Goal: Task Accomplishment & Management: Use online tool/utility

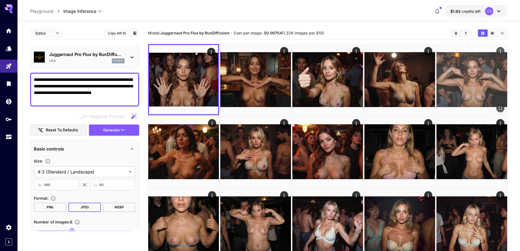
scroll to position [82, 0]
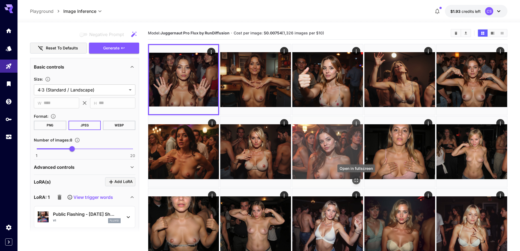
click at [357, 182] on icon "Open in fullscreen" at bounding box center [355, 179] width 5 height 5
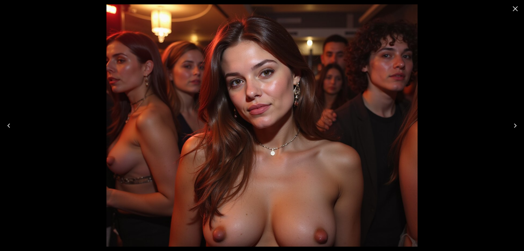
click at [12, 126] on icon "Previous" at bounding box center [8, 125] width 9 height 9
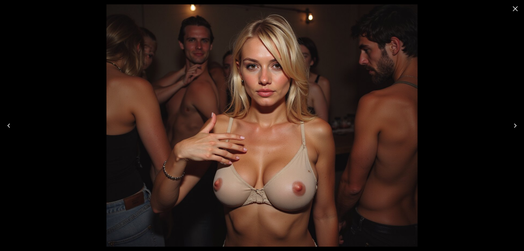
click at [12, 126] on icon "Previous" at bounding box center [8, 125] width 9 height 9
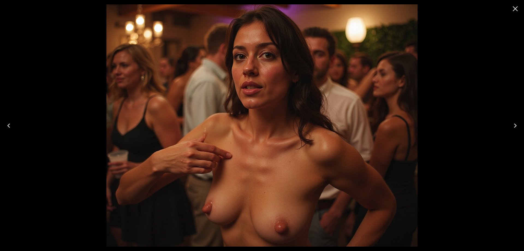
click at [12, 126] on icon "Previous" at bounding box center [8, 125] width 9 height 9
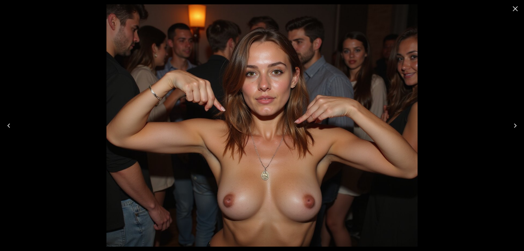
click at [12, 126] on icon "Previous" at bounding box center [8, 125] width 9 height 9
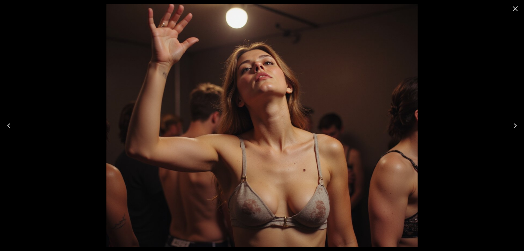
click at [12, 126] on icon "Previous" at bounding box center [8, 125] width 9 height 9
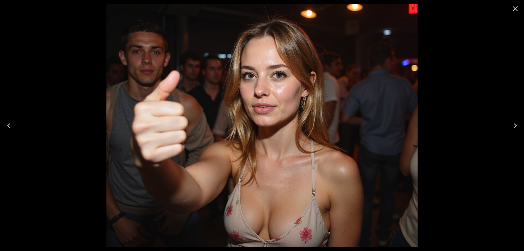
click at [12, 126] on icon "Previous" at bounding box center [8, 125] width 9 height 9
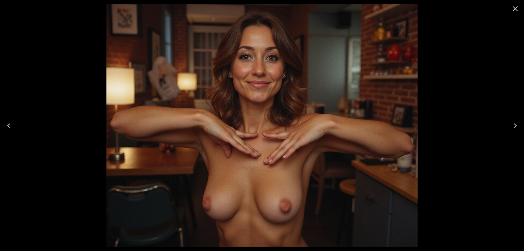
click at [12, 126] on icon "Previous" at bounding box center [8, 125] width 9 height 9
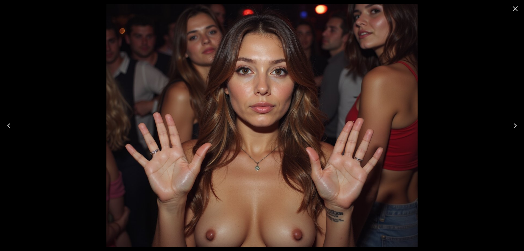
click at [12, 126] on icon "Previous" at bounding box center [8, 125] width 9 height 9
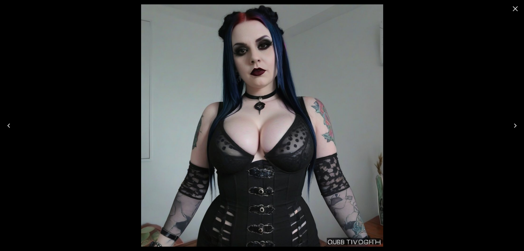
click at [517, 11] on icon "Close" at bounding box center [515, 8] width 9 height 9
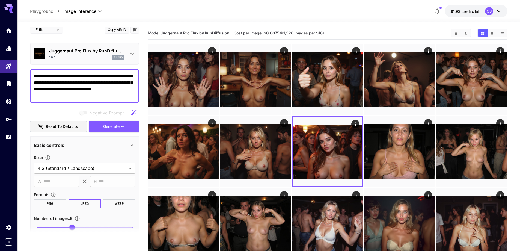
scroll to position [0, 0]
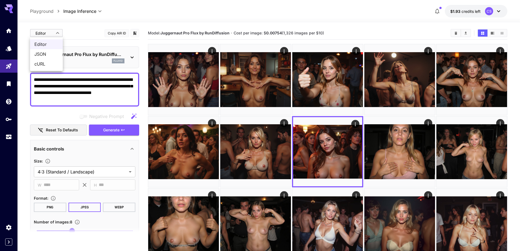
click at [82, 37] on div at bounding box center [262, 125] width 524 height 251
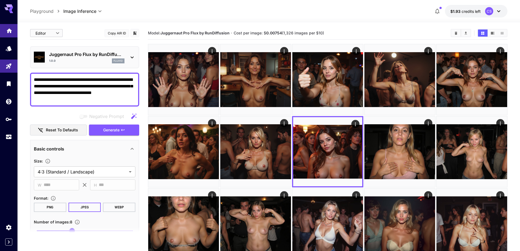
click at [5, 33] on link at bounding box center [8, 30] width 17 height 13
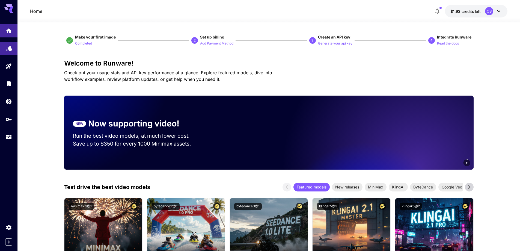
click at [10, 47] on icon "Models" at bounding box center [9, 46] width 6 height 5
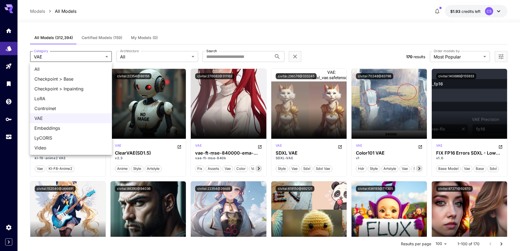
click at [65, 67] on span "All" at bounding box center [70, 69] width 73 height 7
type input "***"
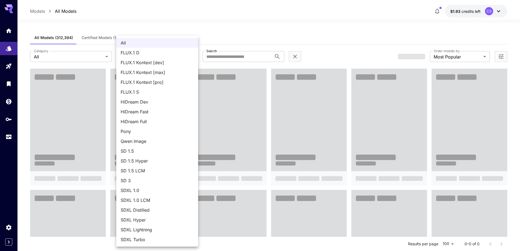
click at [228, 38] on div at bounding box center [262, 125] width 524 height 251
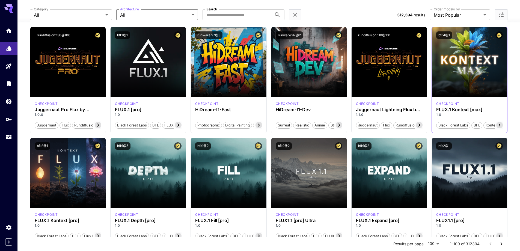
scroll to position [55, 0]
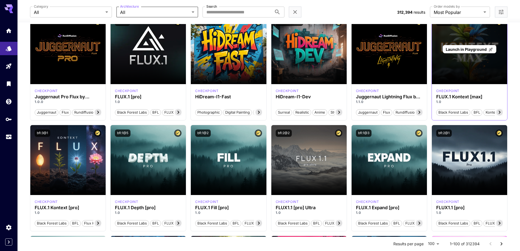
click at [457, 71] on div "Launch in Playground" at bounding box center [469, 49] width 75 height 70
click at [471, 49] on span "Launch in Playground" at bounding box center [466, 49] width 41 height 5
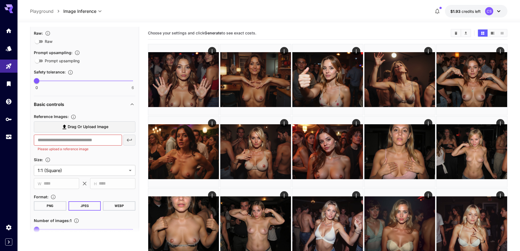
scroll to position [136, 0]
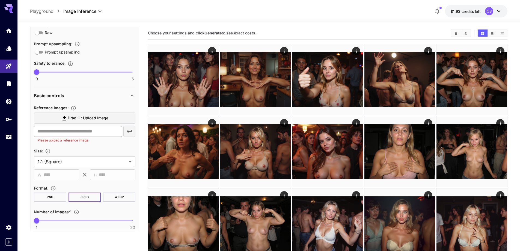
click at [94, 132] on input "text" at bounding box center [78, 131] width 88 height 11
click at [97, 121] on span "Drag or upload image" at bounding box center [88, 118] width 41 height 7
click at [0, 0] on input "Drag or upload image" at bounding box center [0, 0] width 0 height 0
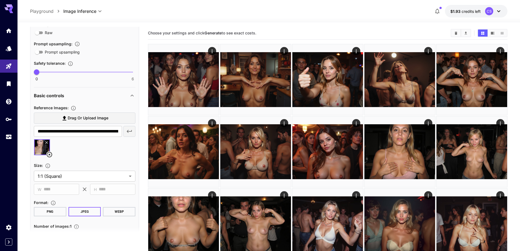
type input "**********"
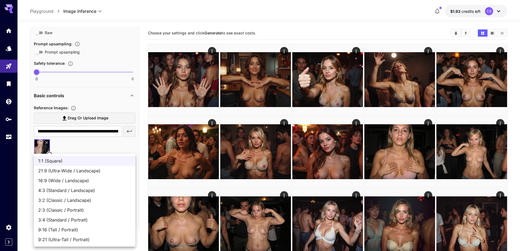
click at [71, 232] on span "9:16 (Tall / Portrait)" at bounding box center [84, 229] width 93 height 7
type input "**********"
type input "***"
type input "****"
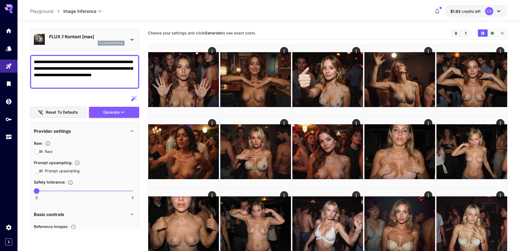
scroll to position [0, 0]
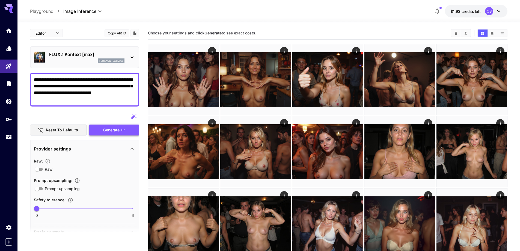
click at [115, 130] on span "Generate" at bounding box center [111, 130] width 16 height 7
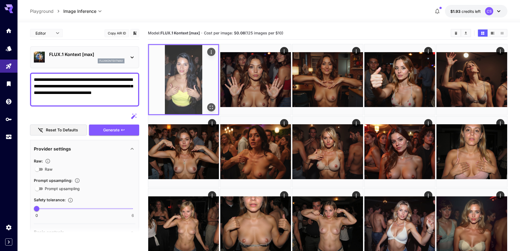
click at [211, 107] on icon "Open in fullscreen" at bounding box center [210, 106] width 5 height 5
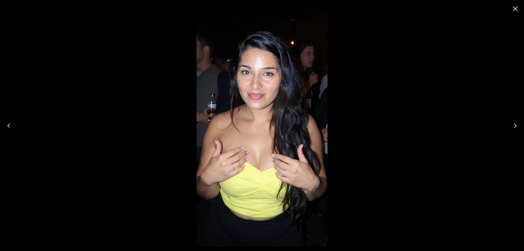
click at [514, 10] on icon "Close" at bounding box center [515, 8] width 5 height 5
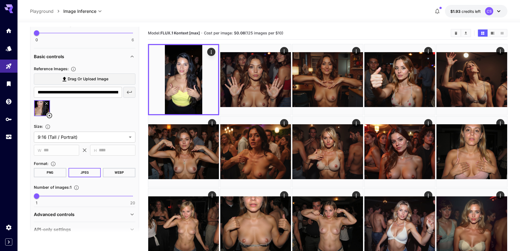
scroll to position [186, 0]
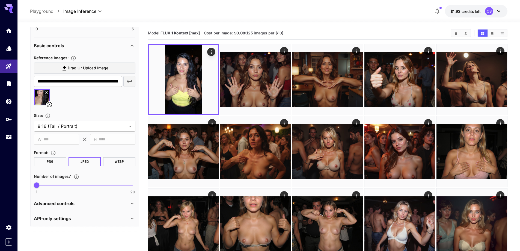
click at [103, 205] on div "Advanced controls" at bounding box center [81, 203] width 95 height 7
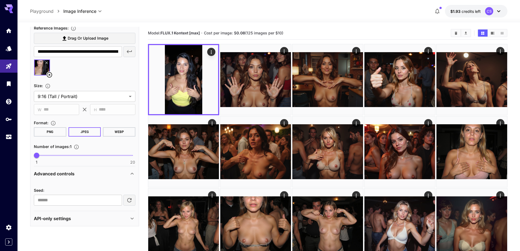
click at [97, 222] on div "API-only settings" at bounding box center [84, 218] width 101 height 13
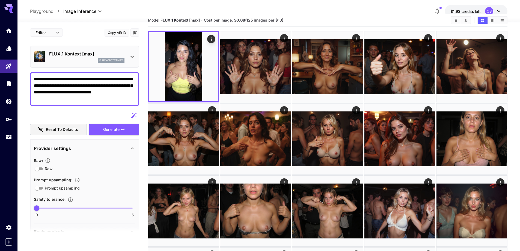
scroll to position [0, 0]
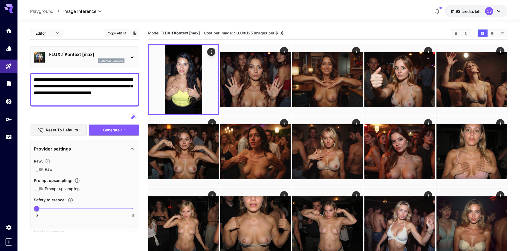
click at [131, 55] on icon at bounding box center [132, 57] width 7 height 7
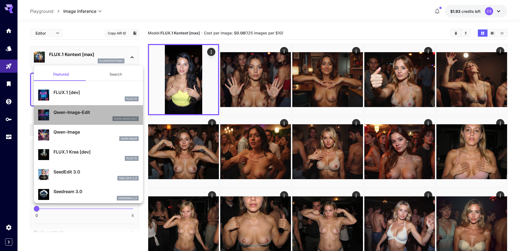
click at [92, 113] on p "Qwen-Image-Edit" at bounding box center [95, 112] width 85 height 7
type input "**********"
type input "***"
type input "****"
type input "*"
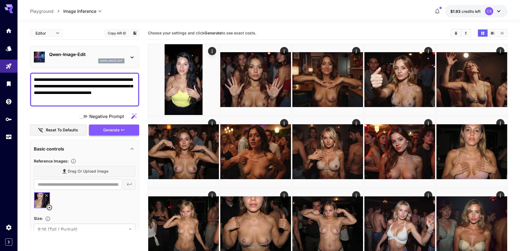
click at [116, 127] on span "Generate" at bounding box center [111, 130] width 16 height 7
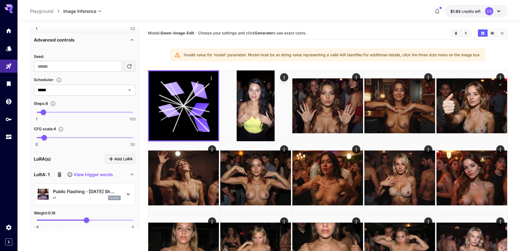
scroll to position [300, 0]
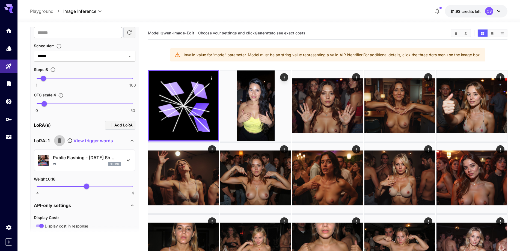
click at [59, 142] on icon "button" at bounding box center [60, 140] width 4 height 5
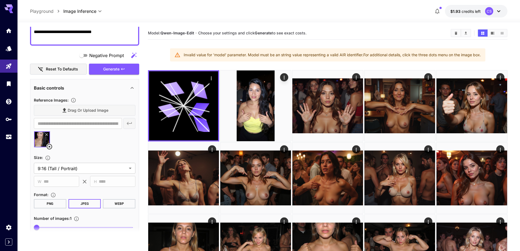
scroll to position [0, 0]
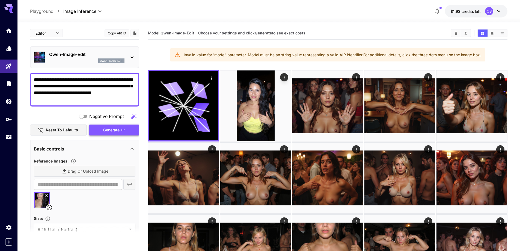
click at [105, 125] on button "Generate" at bounding box center [114, 129] width 50 height 11
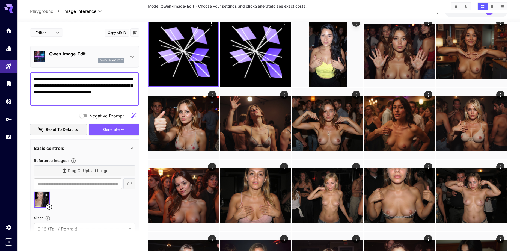
click at [67, 127] on button "Reset to defaults" at bounding box center [58, 129] width 57 height 11
type input "**********"
type input "****"
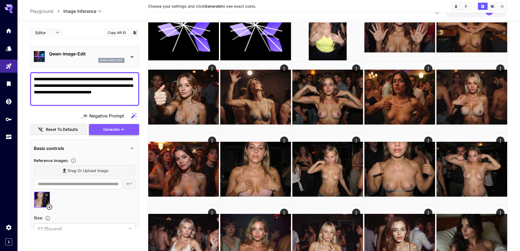
click at [118, 128] on span "Generate" at bounding box center [111, 129] width 16 height 7
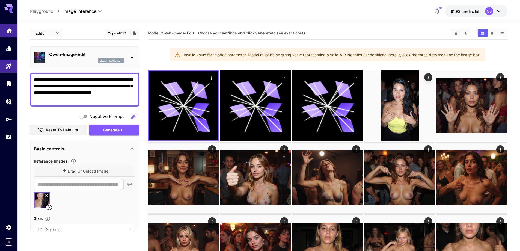
click at [8, 28] on icon "Home" at bounding box center [9, 29] width 7 height 7
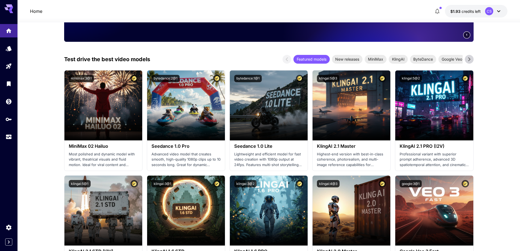
scroll to position [55, 0]
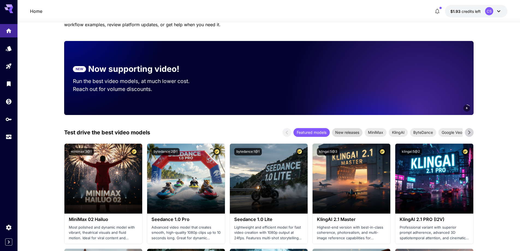
click at [347, 131] on span "New releases" at bounding box center [347, 132] width 31 height 6
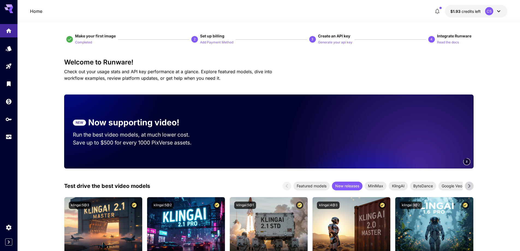
scroll to position [0, 0]
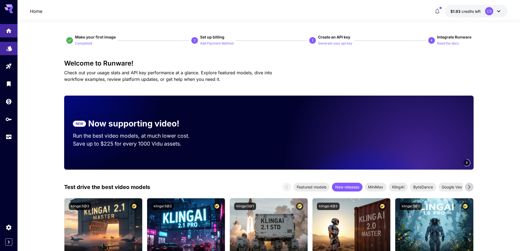
click at [10, 52] on link at bounding box center [8, 48] width 17 height 13
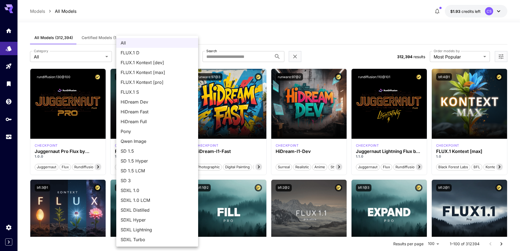
click at [140, 140] on span "Qwen Image" at bounding box center [157, 141] width 73 height 7
type input "**********"
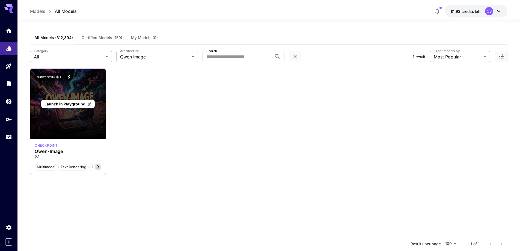
click at [69, 103] on span "Launch in Playground" at bounding box center [64, 103] width 41 height 5
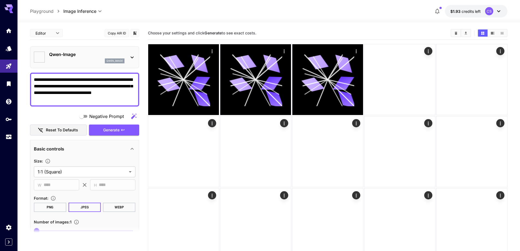
type input "**********"
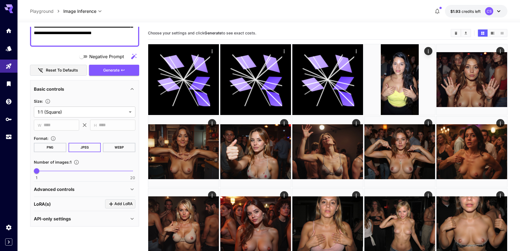
scroll to position [60, 0]
click at [87, 188] on div "Advanced controls" at bounding box center [81, 189] width 95 height 7
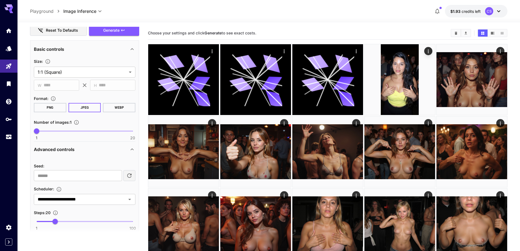
scroll to position [164, 0]
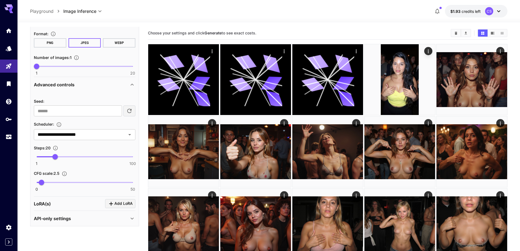
click at [88, 82] on div "Advanced controls" at bounding box center [81, 84] width 95 height 7
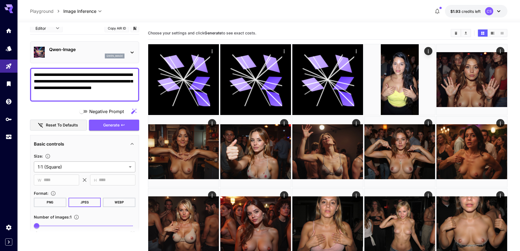
scroll to position [0, 0]
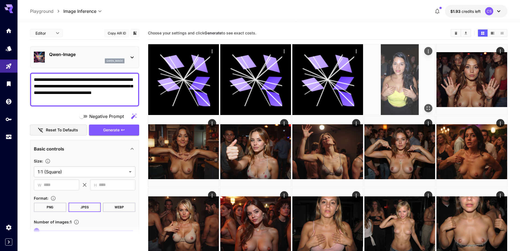
click at [396, 80] on img at bounding box center [399, 79] width 71 height 71
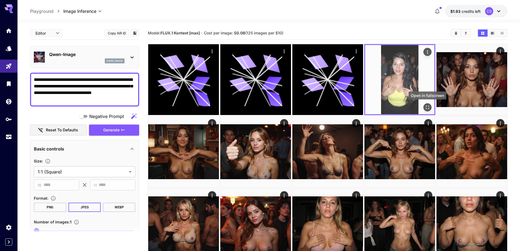
click at [427, 106] on icon "Open in fullscreen" at bounding box center [427, 106] width 5 height 5
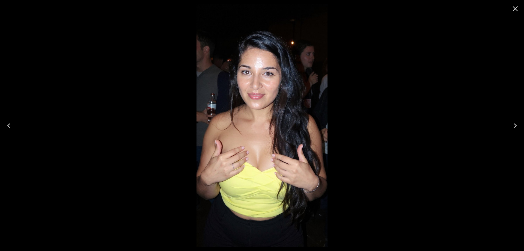
click at [427, 106] on div at bounding box center [262, 125] width 524 height 251
click at [518, 4] on button "Close" at bounding box center [515, 8] width 13 height 13
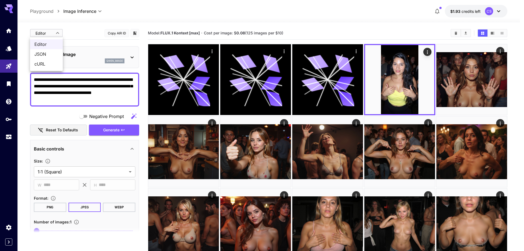
click at [53, 35] on div at bounding box center [262, 125] width 524 height 251
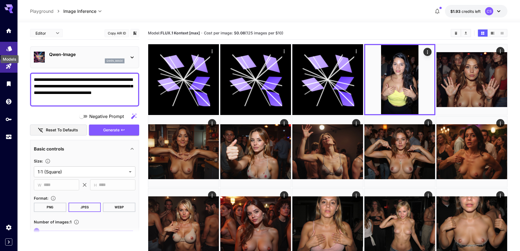
click at [8, 48] on icon "Models" at bounding box center [9, 46] width 7 height 7
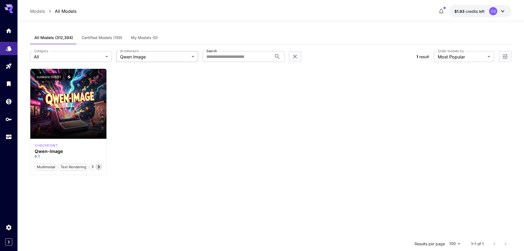
click at [142, 60] on body "**********" at bounding box center [262, 175] width 524 height 350
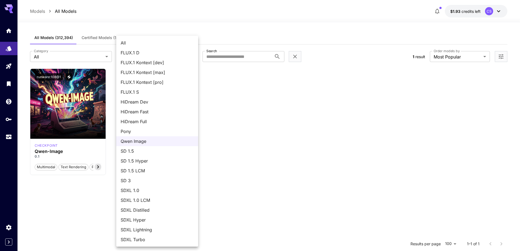
click at [135, 39] on li "All" at bounding box center [157, 43] width 82 height 10
type input "***"
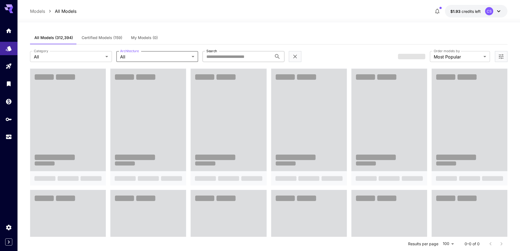
click at [222, 58] on input "Search" at bounding box center [236, 56] width 69 height 11
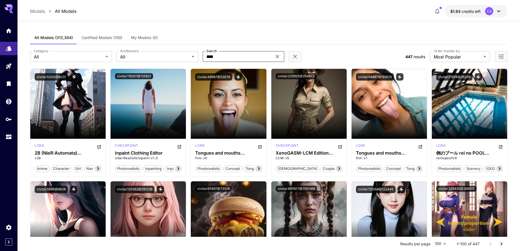
click at [250, 56] on input "****" at bounding box center [236, 56] width 69 height 11
type input "****"
click at [276, 55] on icon at bounding box center [277, 56] width 7 height 7
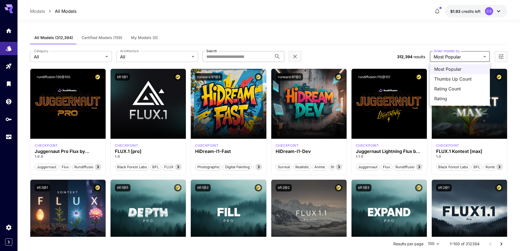
click at [345, 35] on div at bounding box center [262, 125] width 524 height 251
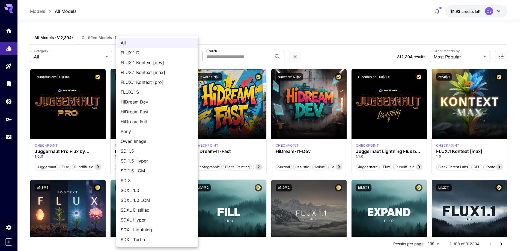
click at [278, 36] on div at bounding box center [262, 125] width 524 height 251
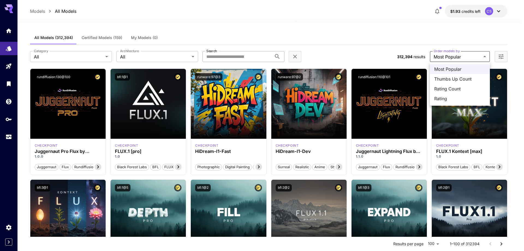
click at [238, 19] on div at bounding box center [262, 125] width 524 height 251
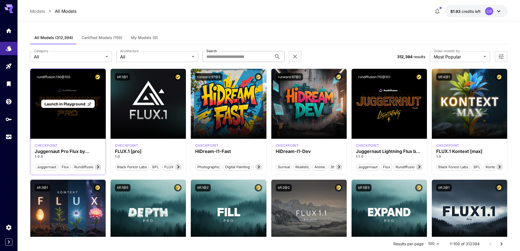
click at [69, 124] on div "Launch in Playground" at bounding box center [67, 104] width 75 height 70
click at [75, 102] on span "Launch in Playground" at bounding box center [64, 103] width 41 height 5
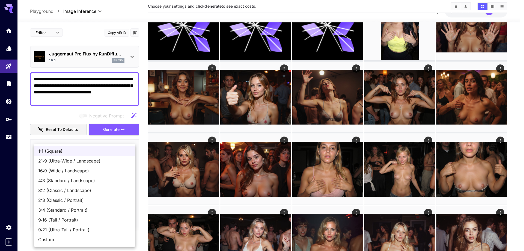
click at [62, 180] on span "4:3 (Standard / Landscape)" at bounding box center [84, 180] width 93 height 7
type input "**********"
type input "****"
type input "***"
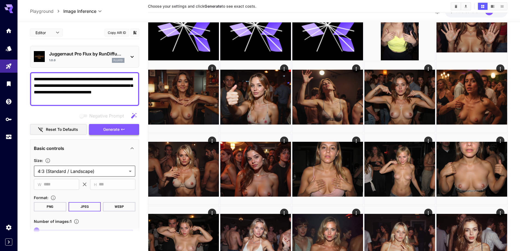
click at [111, 129] on span "Generate" at bounding box center [111, 129] width 16 height 7
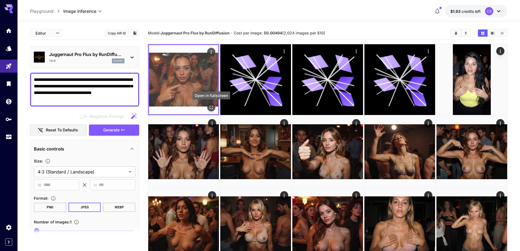
click at [213, 106] on icon "Open in fullscreen" at bounding box center [210, 106] width 5 height 5
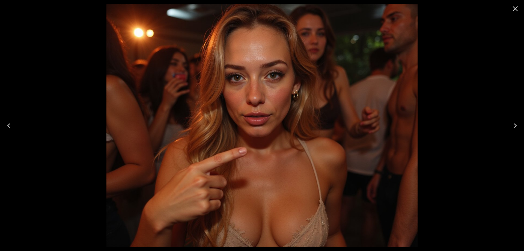
click at [513, 10] on icon "Close" at bounding box center [515, 8] width 9 height 9
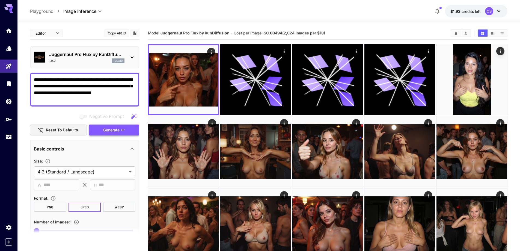
click at [107, 128] on span "Generate" at bounding box center [111, 130] width 16 height 7
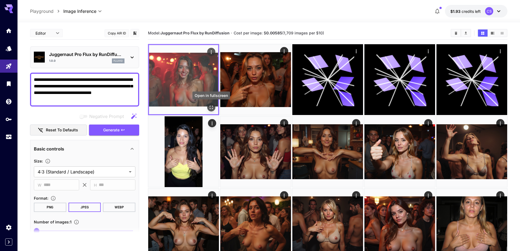
click at [211, 109] on icon "Open in fullscreen" at bounding box center [210, 106] width 5 height 5
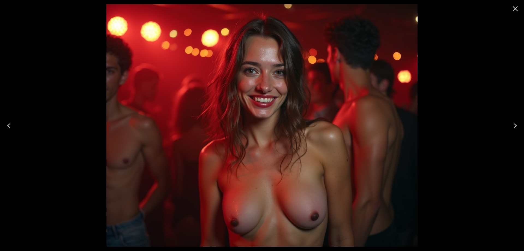
click at [515, 13] on icon "Close" at bounding box center [515, 8] width 9 height 9
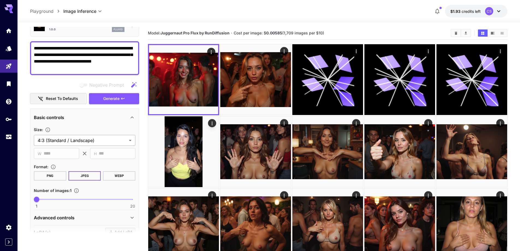
scroll to position [109, 0]
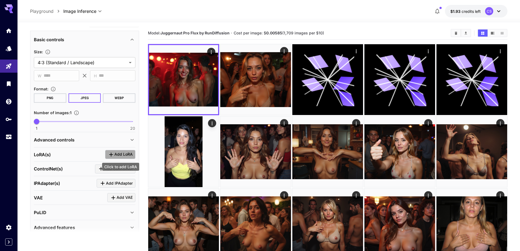
click at [124, 157] on span "Add LoRA" at bounding box center [123, 154] width 18 height 7
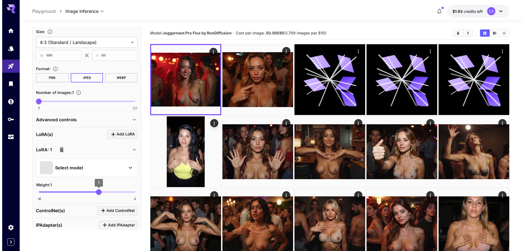
scroll to position [164, 0]
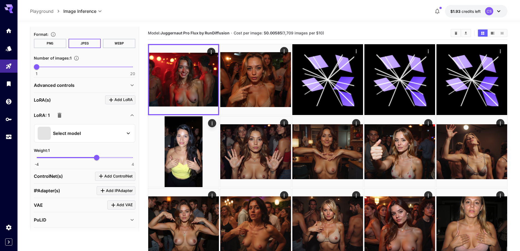
click at [114, 142] on div "Select model" at bounding box center [84, 133] width 101 height 19
click at [116, 132] on div "Select model" at bounding box center [80, 133] width 85 height 13
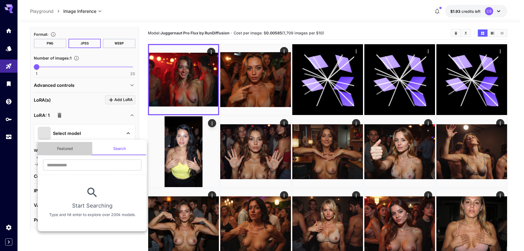
click at [62, 151] on button "Featured" at bounding box center [65, 148] width 55 height 13
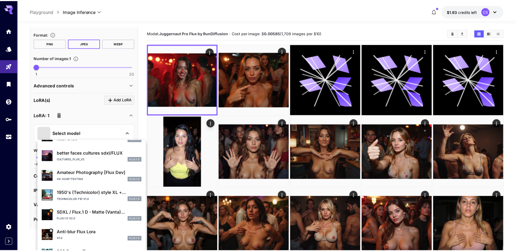
scroll to position [103, 0]
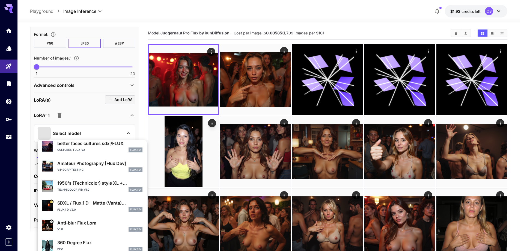
click at [94, 167] on div "v4-soap-testing FLUX.1 D" at bounding box center [99, 169] width 85 height 5
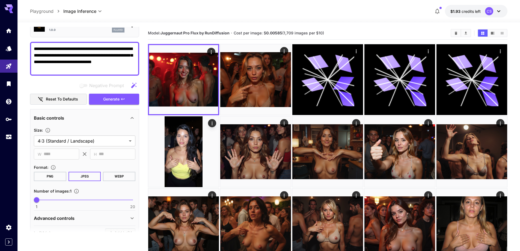
scroll to position [27, 0]
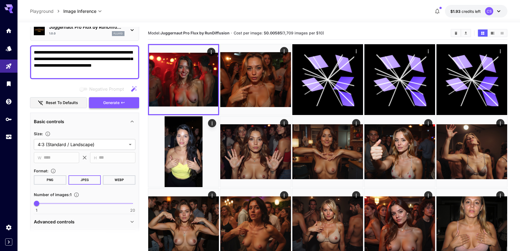
click at [110, 100] on span "Generate" at bounding box center [111, 102] width 16 height 7
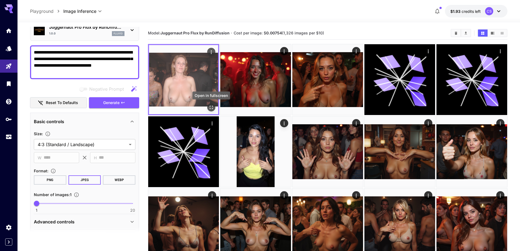
click at [211, 107] on icon "Open in fullscreen" at bounding box center [210, 106] width 5 height 5
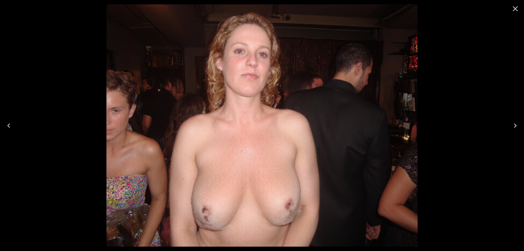
drag, startPoint x: 515, startPoint y: 9, endPoint x: 507, endPoint y: 11, distance: 7.6
click at [515, 9] on icon "Close" at bounding box center [515, 8] width 5 height 5
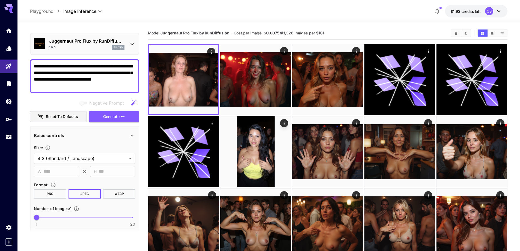
scroll to position [0, 0]
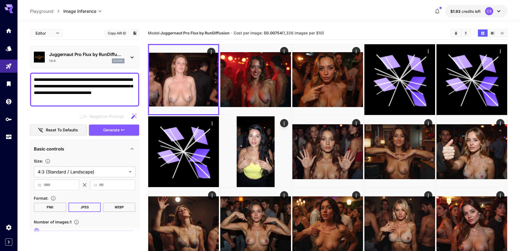
click at [133, 55] on icon at bounding box center [132, 57] width 7 height 7
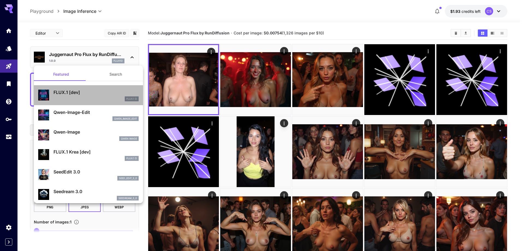
click at [100, 95] on p "FLUX.1 [dev]" at bounding box center [95, 92] width 85 height 7
type input "**"
type input "***"
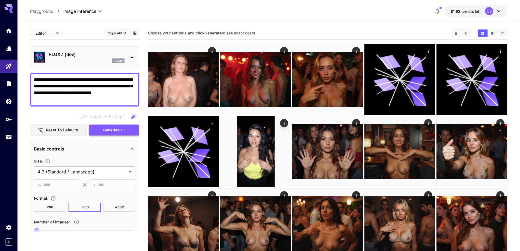
click at [105, 129] on span "Generate" at bounding box center [111, 130] width 16 height 7
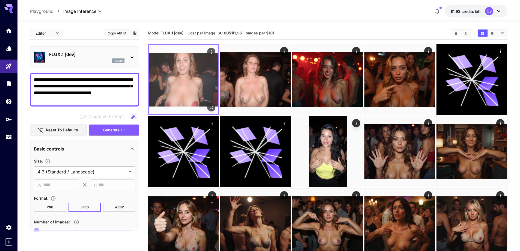
click at [178, 81] on img at bounding box center [183, 79] width 69 height 69
click at [211, 107] on icon "Open in fullscreen" at bounding box center [210, 106] width 5 height 5
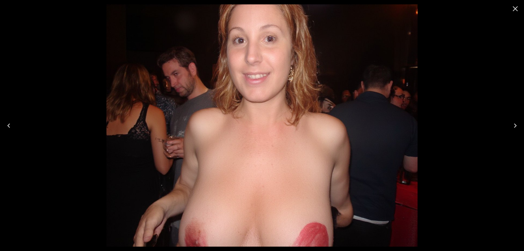
drag, startPoint x: 516, startPoint y: 8, endPoint x: 500, endPoint y: 8, distance: 16.1
click at [516, 8] on icon "Close" at bounding box center [515, 8] width 9 height 9
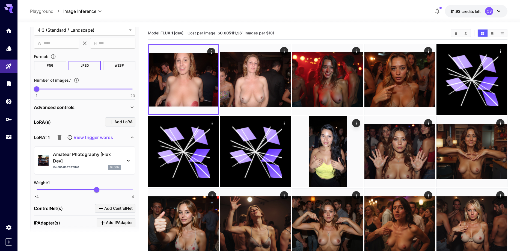
scroll to position [191, 0]
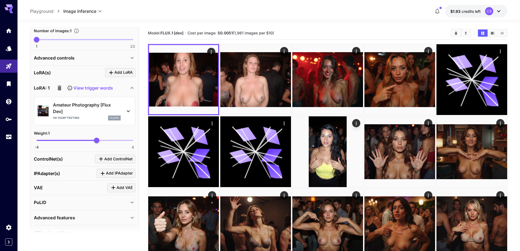
click at [129, 111] on icon at bounding box center [128, 111] width 3 height 2
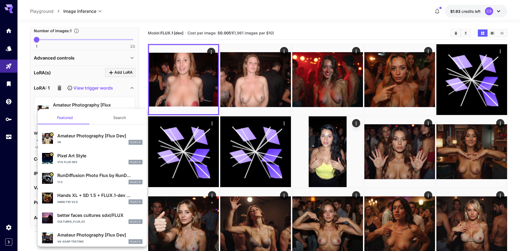
click at [102, 145] on div "Amateur Photography [Flux Dev] v6 FLUX.1 D" at bounding box center [92, 138] width 100 height 17
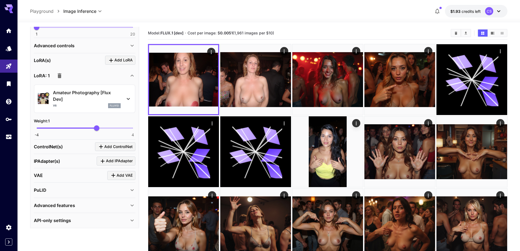
scroll to position [205, 0]
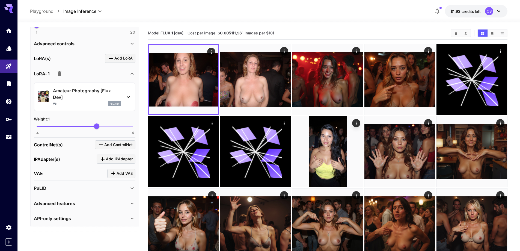
click at [103, 204] on div "Advanced features" at bounding box center [81, 203] width 95 height 7
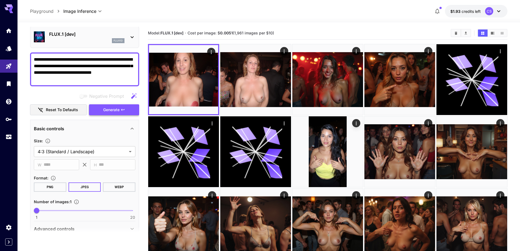
scroll to position [14, 0]
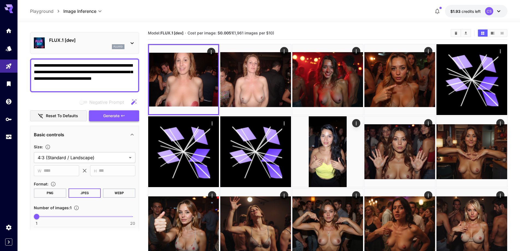
click at [113, 117] on span "Generate" at bounding box center [111, 115] width 16 height 7
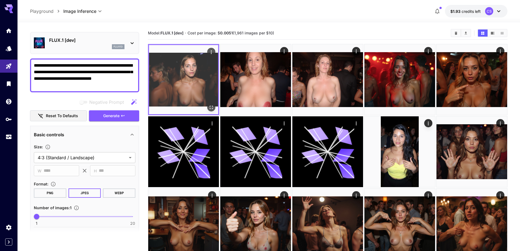
click at [210, 107] on icon "Open in fullscreen" at bounding box center [210, 106] width 5 height 5
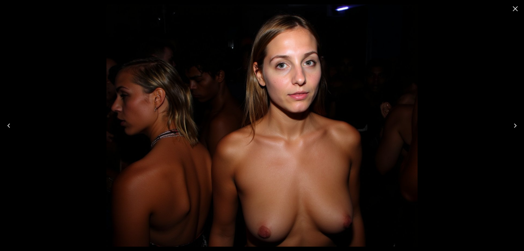
click at [515, 5] on icon "Close" at bounding box center [515, 8] width 9 height 9
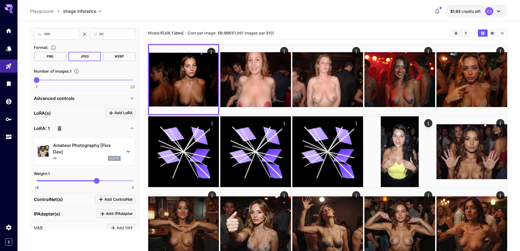
scroll to position [0, 0]
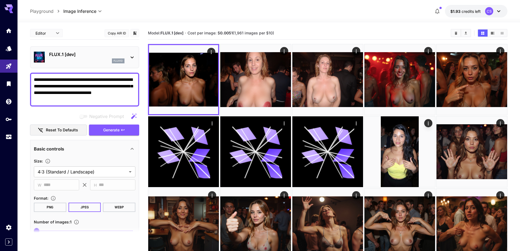
click at [132, 56] on icon at bounding box center [132, 57] width 7 height 7
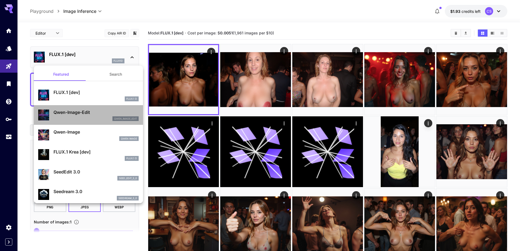
click at [94, 116] on div "qwen_image_edit" at bounding box center [95, 118] width 85 height 5
type input "*"
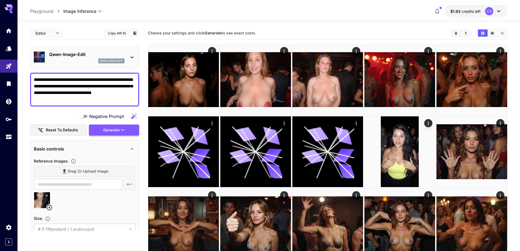
click at [111, 130] on span "Generate" at bounding box center [111, 130] width 16 height 7
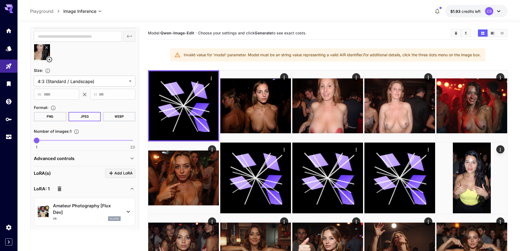
scroll to position [164, 0]
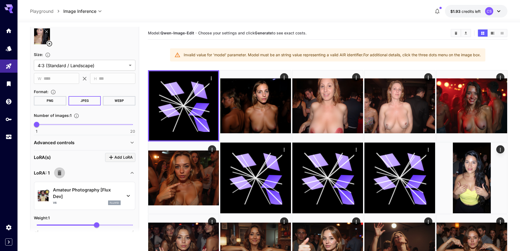
click at [59, 172] on icon "button" at bounding box center [60, 172] width 4 height 5
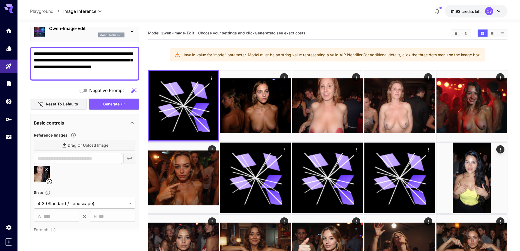
scroll to position [0, 0]
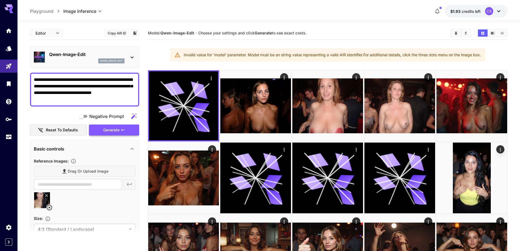
click at [113, 132] on span "Generate" at bounding box center [111, 130] width 16 height 7
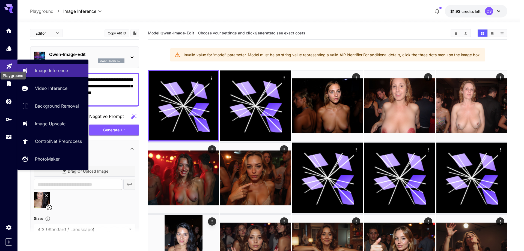
click at [11, 66] on icon "Playground" at bounding box center [9, 64] width 7 height 7
click at [51, 72] on p "Image Inference" at bounding box center [52, 70] width 33 height 7
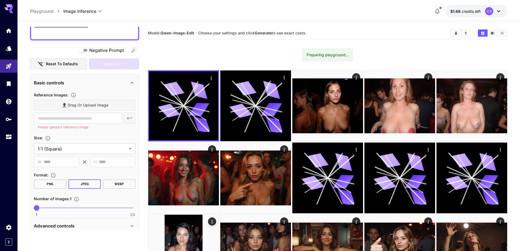
scroll to position [55, 0]
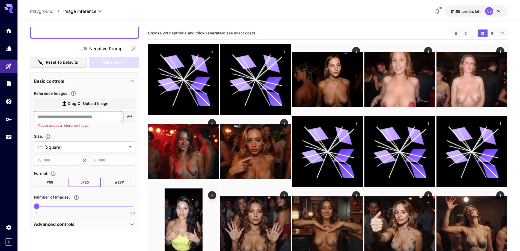
click at [110, 102] on label "Drag or upload image" at bounding box center [84, 103] width 101 height 11
click at [0, 0] on input "Drag or upload image" at bounding box center [0, 0] width 0 height 0
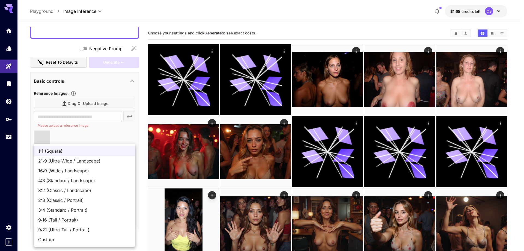
click at [59, 222] on span "9:16 (Tall / Portrait)" at bounding box center [84, 219] width 93 height 7
type input "**********"
type input "***"
type input "****"
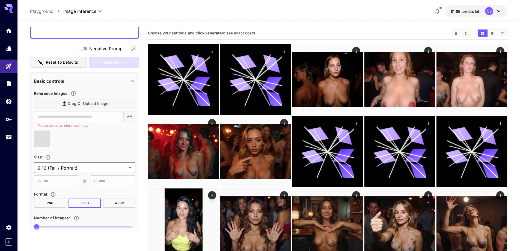
type input "**********"
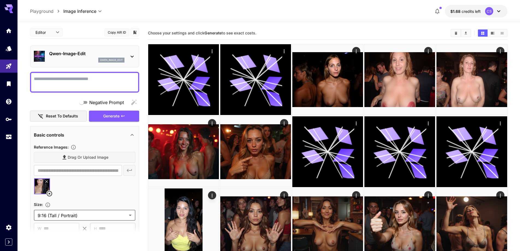
scroll to position [0, 0]
click at [100, 83] on textarea "Negative Prompt" at bounding box center [84, 82] width 101 height 13
type textarea "*"
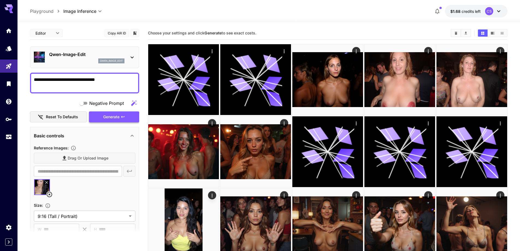
type textarea "**********"
click at [103, 121] on button "Generate" at bounding box center [114, 116] width 50 height 11
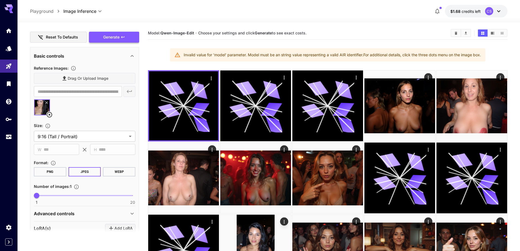
scroll to position [104, 0]
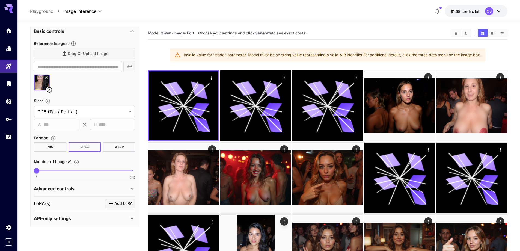
click at [91, 193] on div "Advanced controls" at bounding box center [84, 188] width 101 height 13
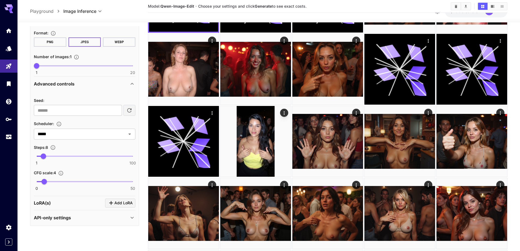
scroll to position [109, 0]
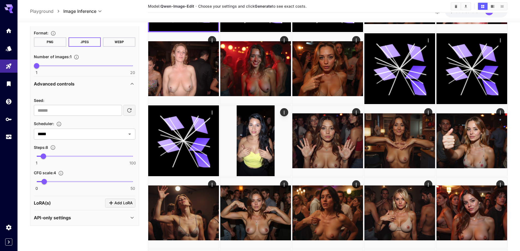
click at [74, 217] on div "API-only settings" at bounding box center [81, 217] width 95 height 7
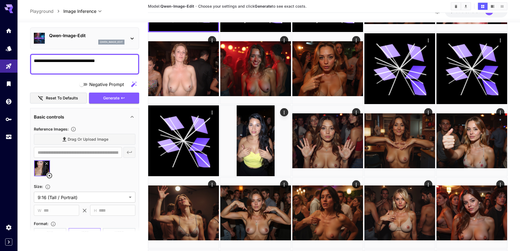
scroll to position [1, 0]
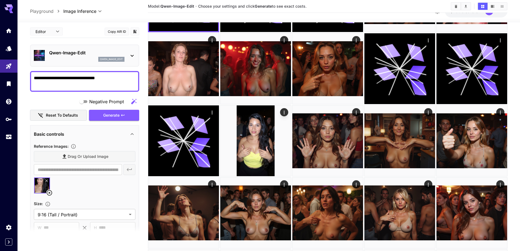
click at [65, 117] on button "Reset to defaults" at bounding box center [58, 115] width 57 height 11
type input "**********"
type input "****"
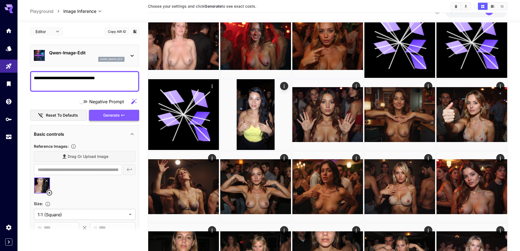
click at [129, 117] on button "Generate" at bounding box center [114, 115] width 50 height 11
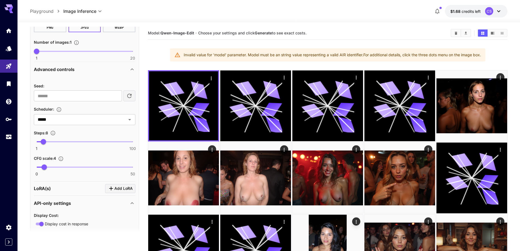
scroll to position [246, 0]
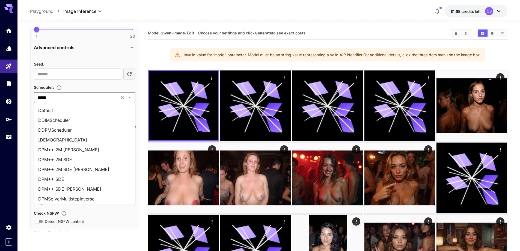
click at [95, 100] on input "*****" at bounding box center [76, 98] width 82 height 8
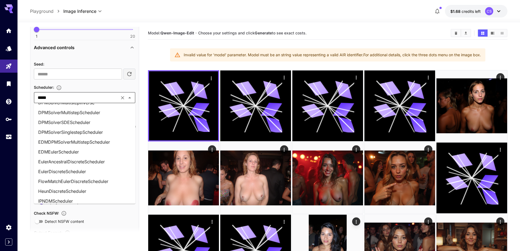
scroll to position [0, 0]
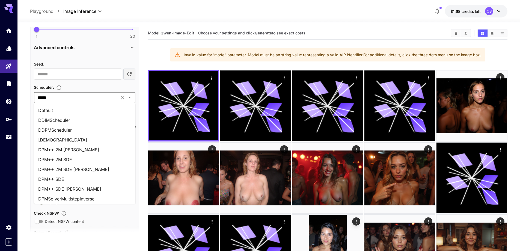
click at [61, 109] on li "Default" at bounding box center [84, 110] width 101 height 10
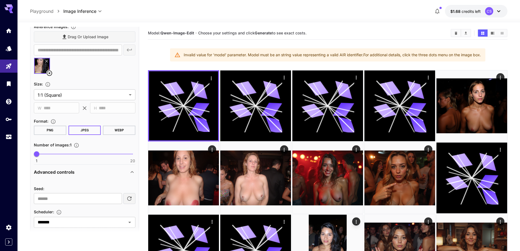
scroll to position [55, 0]
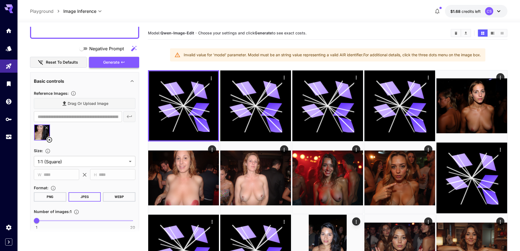
click at [114, 59] on span "Generate" at bounding box center [111, 62] width 16 height 7
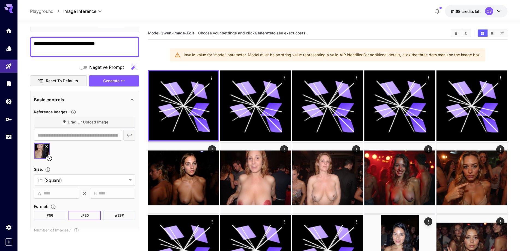
scroll to position [0, 0]
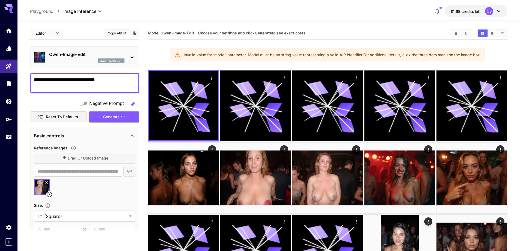
click at [128, 61] on div "Qwen-Image-Edit qwen_image_edit" at bounding box center [84, 57] width 101 height 17
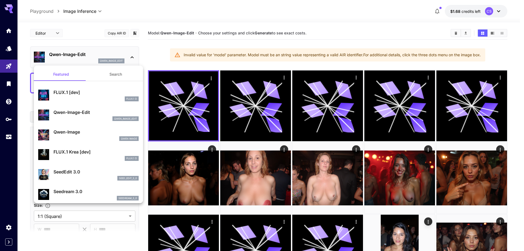
click at [89, 179] on div "seed_edit_3_0" at bounding box center [95, 178] width 85 height 5
type input "***"
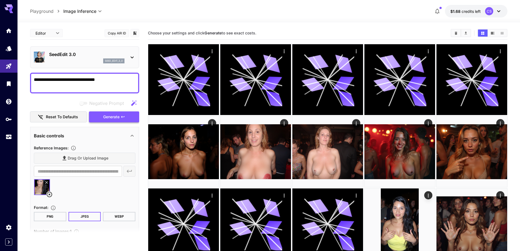
click at [110, 114] on span "Generate" at bounding box center [111, 116] width 16 height 7
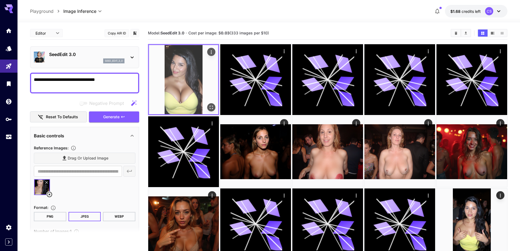
click at [210, 105] on icon "Open in fullscreen" at bounding box center [210, 106] width 5 height 5
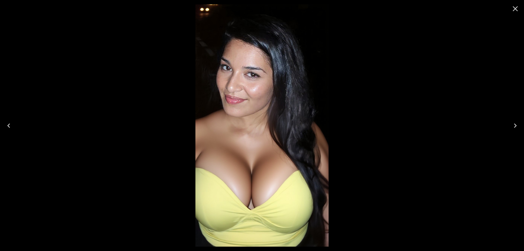
click at [513, 10] on icon "Close" at bounding box center [515, 8] width 9 height 9
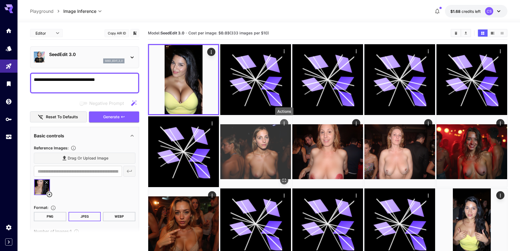
click at [283, 122] on icon "Actions" at bounding box center [283, 123] width 5 height 5
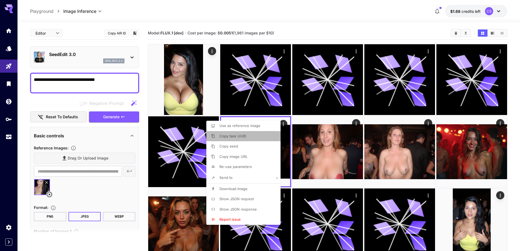
click at [251, 136] on li "Copy task UUID" at bounding box center [244, 136] width 77 height 10
click at [113, 80] on div at bounding box center [262, 125] width 524 height 251
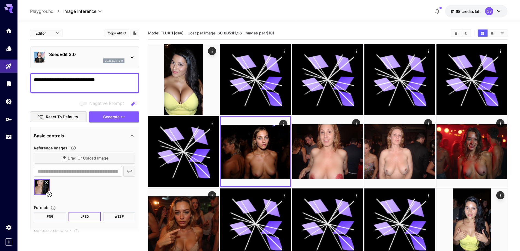
click at [116, 78] on textarea "**********" at bounding box center [84, 82] width 101 height 13
drag, startPoint x: 116, startPoint y: 78, endPoint x: 0, endPoint y: 72, distance: 116.4
paste textarea
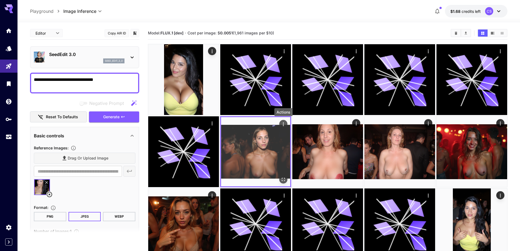
type textarea "**********"
click at [283, 123] on icon "Actions" at bounding box center [283, 124] width 1 height 4
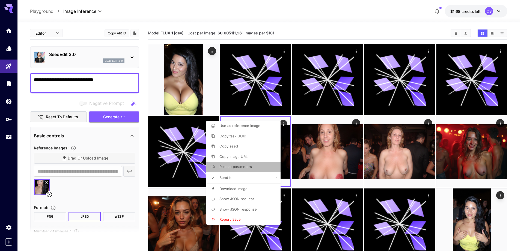
click at [235, 166] on span "Re-use parameters" at bounding box center [235, 166] width 32 height 4
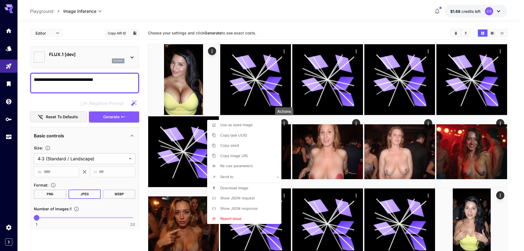
type input "**********"
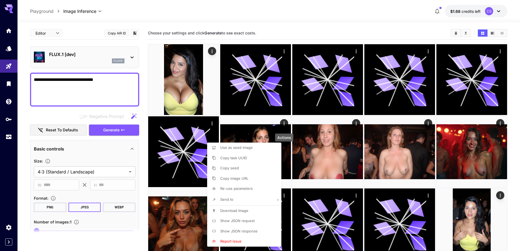
click at [83, 101] on div at bounding box center [262, 125] width 524 height 251
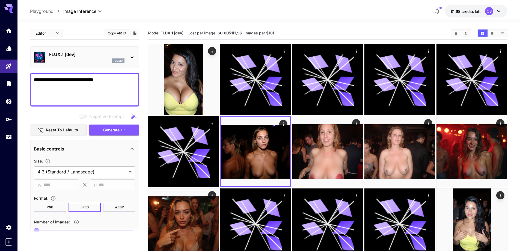
click at [135, 56] on icon at bounding box center [132, 57] width 7 height 7
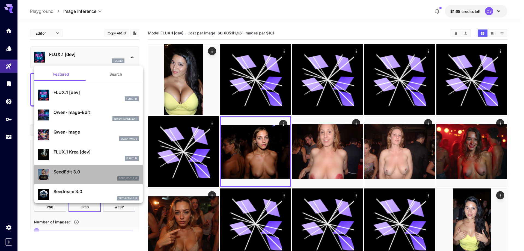
click at [93, 175] on p "SeedEdit 3.0" at bounding box center [95, 171] width 85 height 7
type input "***"
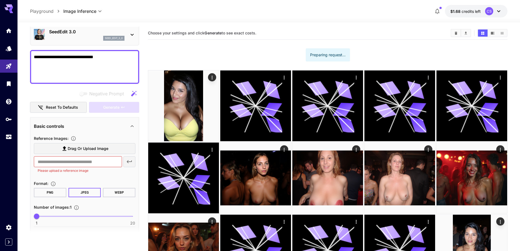
scroll to position [54, 0]
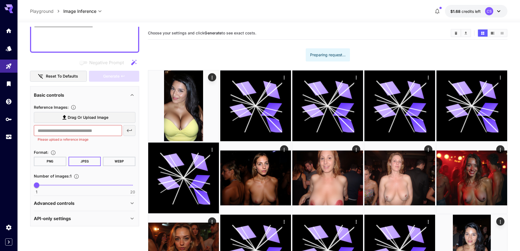
click at [87, 115] on span "Drag or upload image" at bounding box center [88, 117] width 41 height 7
click at [0, 0] on input "Drag or upload image" at bounding box center [0, 0] width 0 height 0
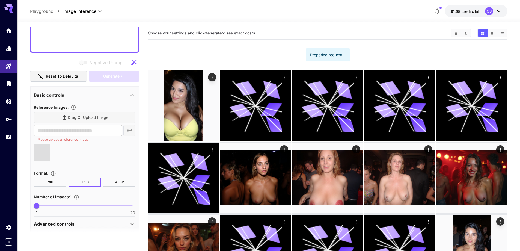
type input "**********"
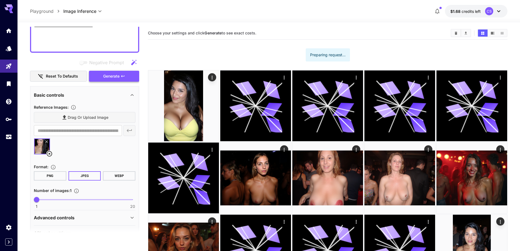
click at [103, 75] on span "Generate" at bounding box center [111, 76] width 16 height 7
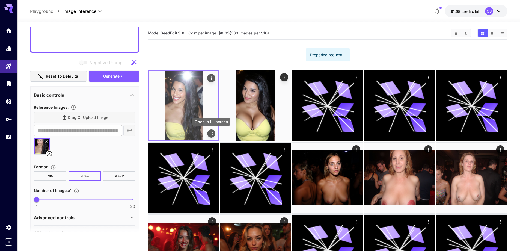
click at [211, 136] on button "Open in fullscreen" at bounding box center [211, 133] width 8 height 8
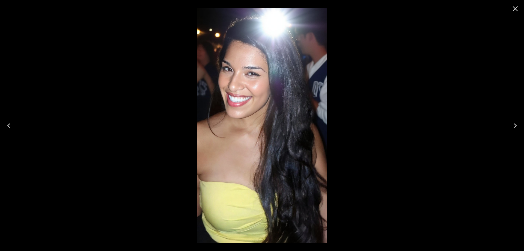
click at [517, 6] on icon "Close" at bounding box center [515, 8] width 9 height 9
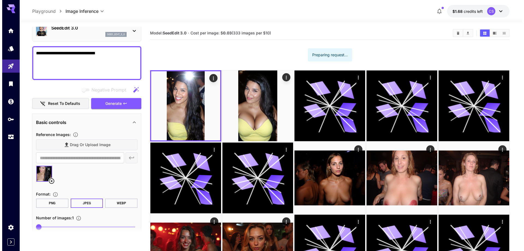
scroll to position [0, 0]
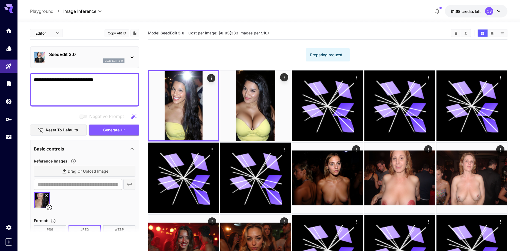
click at [129, 60] on icon at bounding box center [132, 57] width 7 height 7
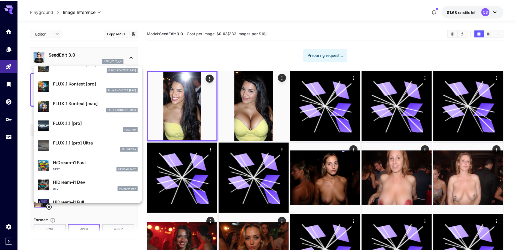
scroll to position [300, 0]
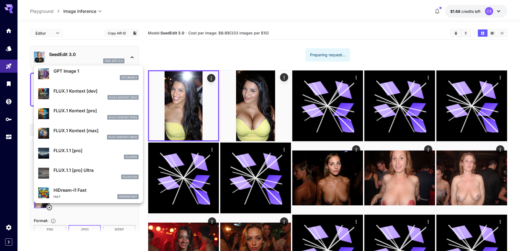
click at [90, 95] on div "FLUX.1 Kontext [dev]" at bounding box center [95, 97] width 85 height 5
type input "***"
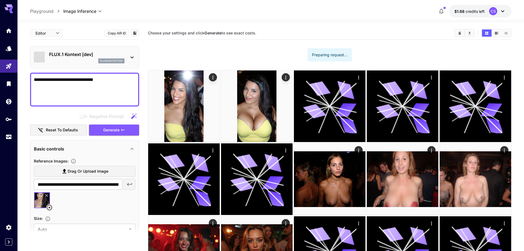
type input "*******"
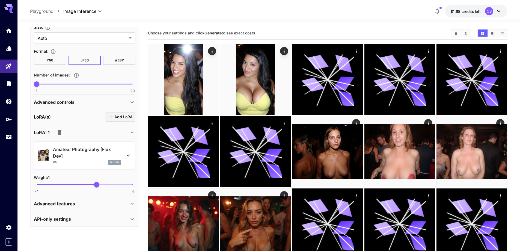
scroll to position [192, 0]
click at [59, 133] on icon "button" at bounding box center [60, 131] width 4 height 5
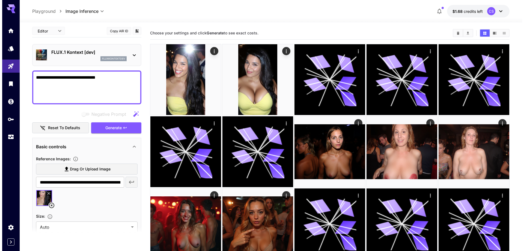
scroll to position [0, 0]
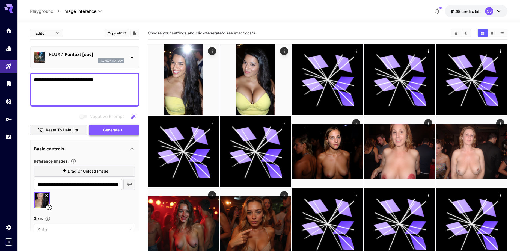
click at [107, 127] on span "Generate" at bounding box center [111, 130] width 16 height 7
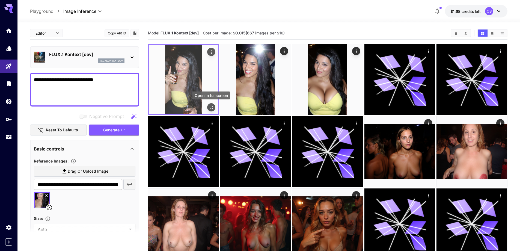
click at [210, 106] on icon "Open in fullscreen" at bounding box center [210, 106] width 5 height 5
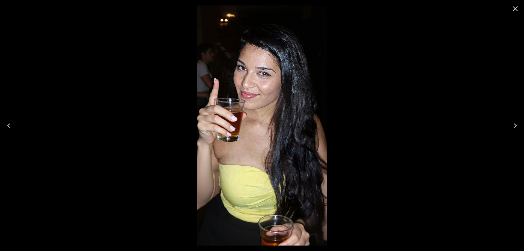
click at [512, 8] on icon "Close" at bounding box center [515, 8] width 9 height 9
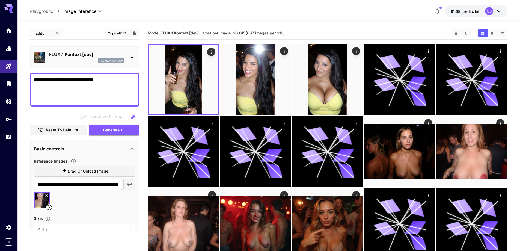
click at [132, 56] on icon at bounding box center [132, 57] width 7 height 7
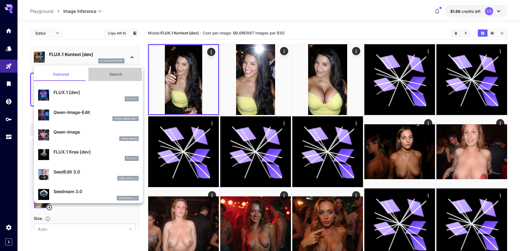
click at [108, 75] on button "Search" at bounding box center [115, 74] width 55 height 13
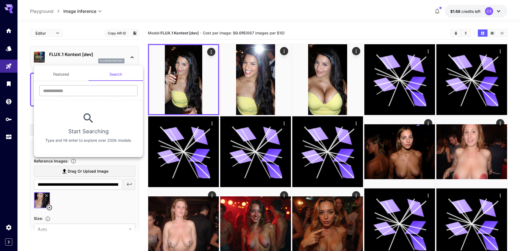
click at [102, 92] on input "text" at bounding box center [88, 90] width 98 height 11
type input "****"
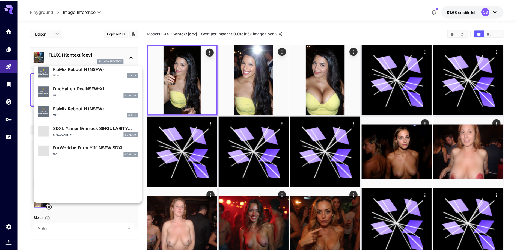
scroll to position [496, 0]
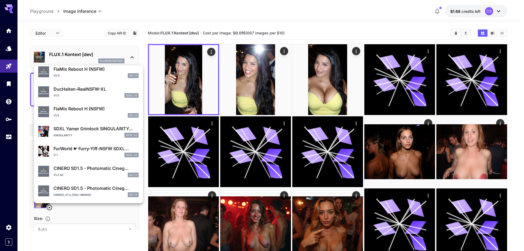
click at [10, 33] on div at bounding box center [262, 125] width 524 height 251
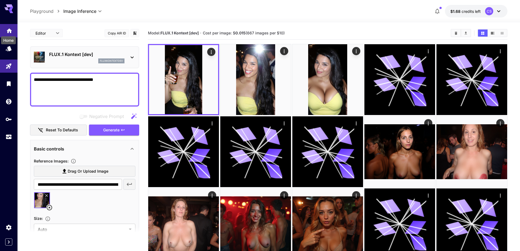
click at [8, 30] on icon "Home" at bounding box center [9, 29] width 5 height 5
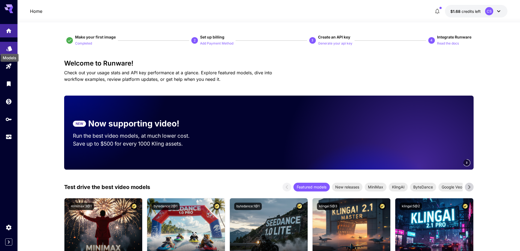
click at [10, 46] on icon "Models" at bounding box center [9, 46] width 6 height 5
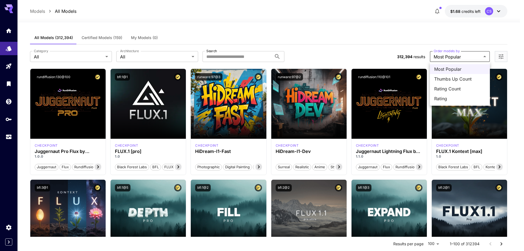
click at [459, 79] on span "Thumbs Up Count" at bounding box center [459, 79] width 51 height 7
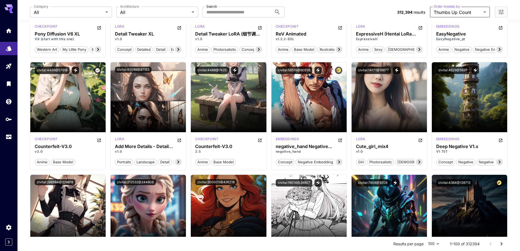
scroll to position [109, 0]
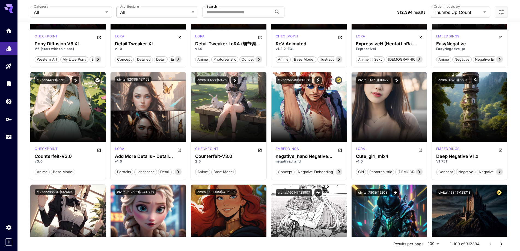
click at [455, 18] on div "**********" at bounding box center [268, 12] width 477 height 24
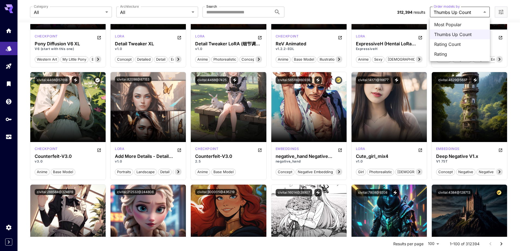
click at [450, 45] on span "Rating Count" at bounding box center [459, 44] width 51 height 7
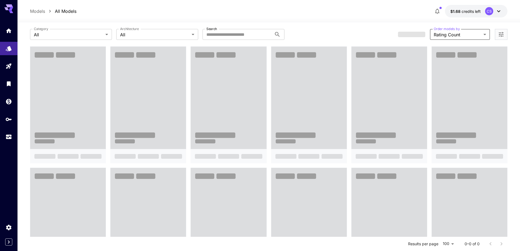
scroll to position [0, 0]
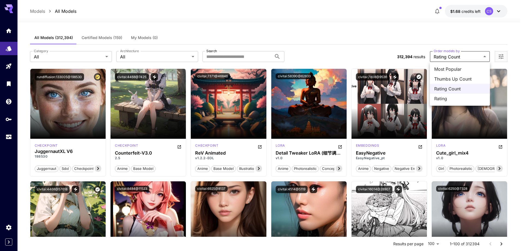
click at [456, 70] on span "Most Popular" at bounding box center [459, 69] width 51 height 7
type input "**********"
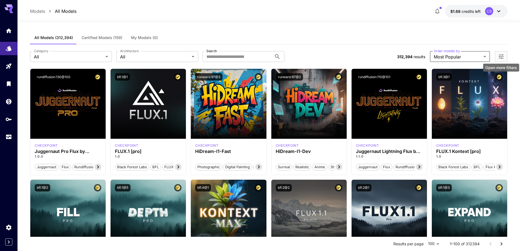
click at [501, 57] on icon "Open more filters" at bounding box center [500, 56] width 5 height 5
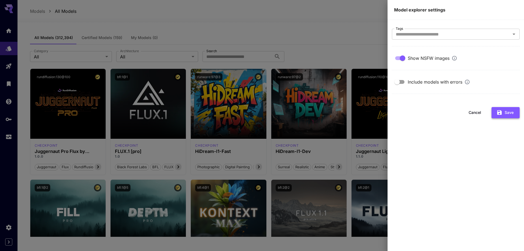
click at [504, 115] on button "Save" at bounding box center [505, 112] width 28 height 11
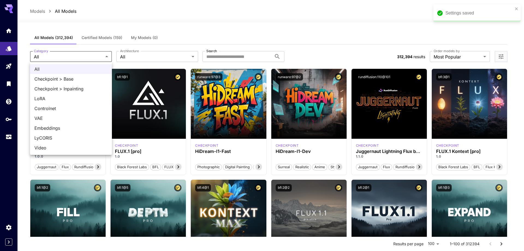
click at [138, 52] on div at bounding box center [262, 125] width 524 height 251
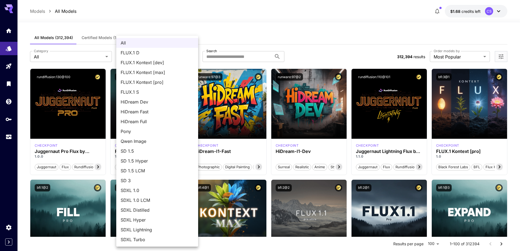
click at [181, 17] on div at bounding box center [262, 125] width 524 height 251
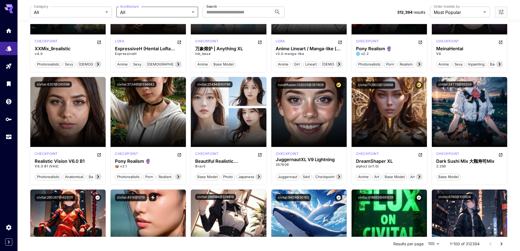
scroll to position [1119, 0]
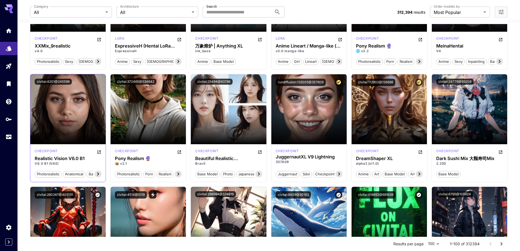
click at [100, 173] on icon at bounding box center [98, 174] width 7 height 7
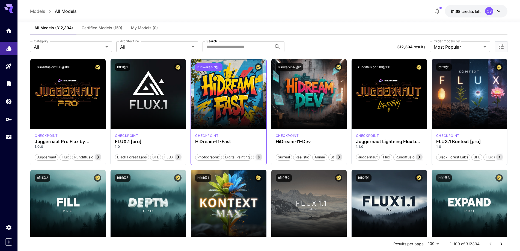
scroll to position [0, 0]
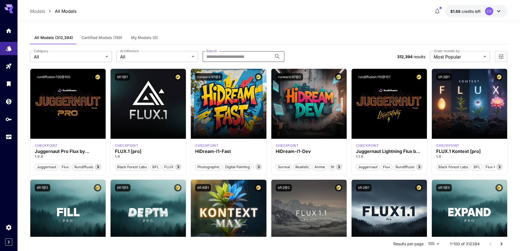
click at [229, 55] on input "Search" at bounding box center [236, 56] width 69 height 11
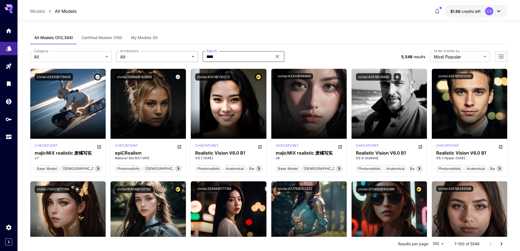
type input "****"
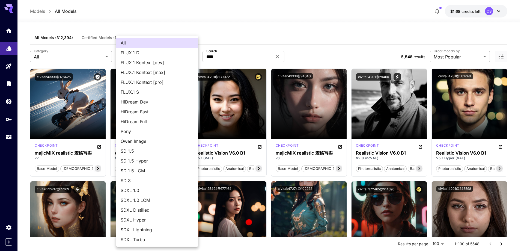
click at [151, 63] on span "FLUX.1 Kontext [dev]" at bounding box center [157, 62] width 73 height 7
type input "**********"
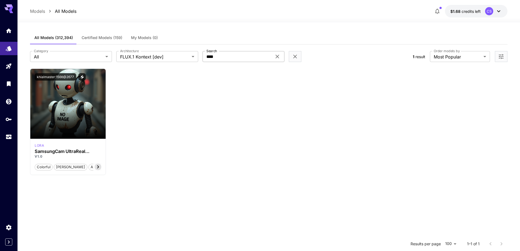
click at [277, 57] on icon at bounding box center [277, 57] width 4 height 4
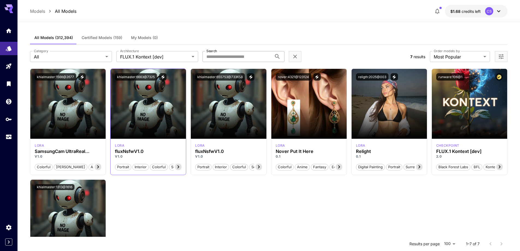
click at [154, 124] on section at bounding box center [147, 123] width 75 height 31
click at [73, 152] on h3 "SamsungCam UltraReal Kontex" at bounding box center [68, 151] width 67 height 5
click at [70, 101] on img at bounding box center [67, 104] width 75 height 70
click at [68, 108] on img at bounding box center [67, 104] width 75 height 70
click at [68, 107] on img at bounding box center [67, 104] width 75 height 70
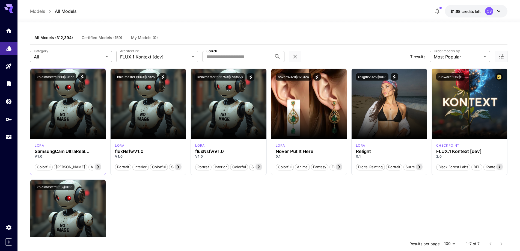
click at [68, 107] on img at bounding box center [67, 104] width 75 height 70
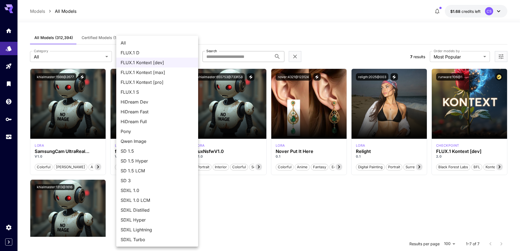
click at [145, 56] on body "**********" at bounding box center [262, 175] width 524 height 350
click at [142, 54] on span "FLUX.1 D" at bounding box center [157, 52] width 73 height 7
type input "******"
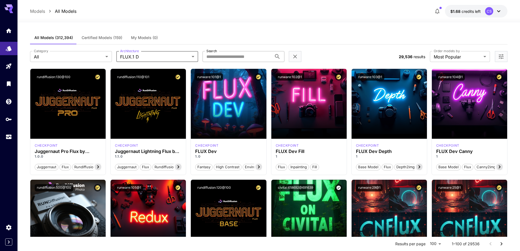
click at [224, 56] on input "Search" at bounding box center [236, 56] width 69 height 11
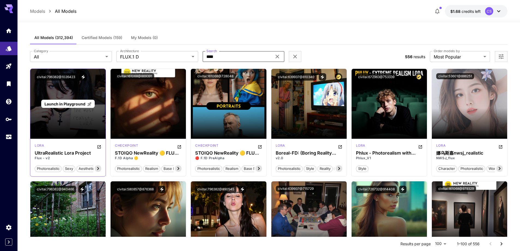
type input "****"
click at [88, 89] on div "Launch in Playground" at bounding box center [67, 104] width 75 height 70
click at [66, 105] on span "Launch in Playground" at bounding box center [64, 103] width 41 height 5
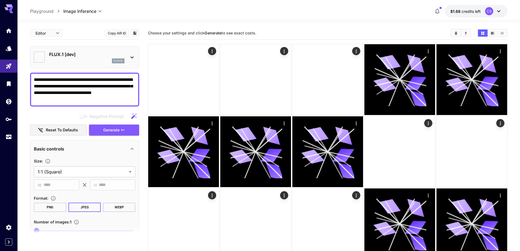
type input "**********"
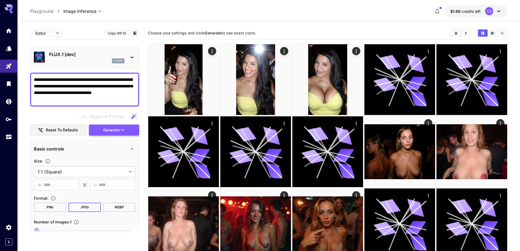
click at [103, 131] on span "Generate" at bounding box center [111, 130] width 16 height 7
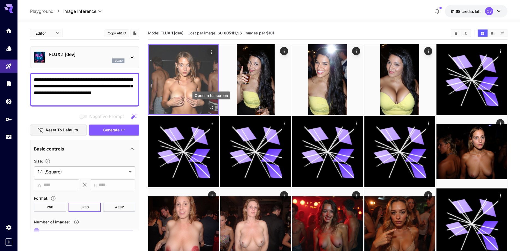
click at [210, 105] on icon "Open in fullscreen" at bounding box center [210, 106] width 5 height 5
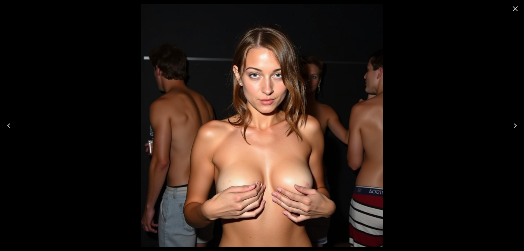
click at [519, 9] on button "Close" at bounding box center [515, 8] width 13 height 13
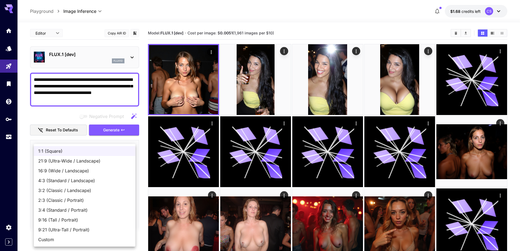
click at [65, 181] on span "4:3 (Standard / Landscape)" at bounding box center [84, 180] width 93 height 7
type input "**********"
type input "****"
type input "***"
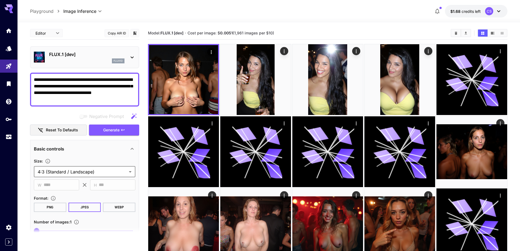
scroll to position [55, 0]
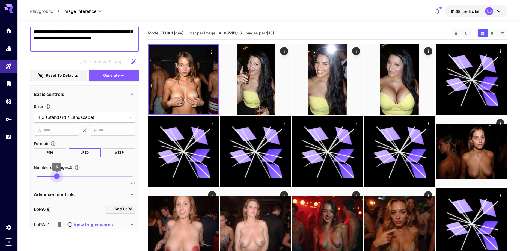
type input "*"
drag, startPoint x: 64, startPoint y: 174, endPoint x: 52, endPoint y: 173, distance: 12.3
click at [52, 173] on span "1 20 4" at bounding box center [85, 176] width 96 height 8
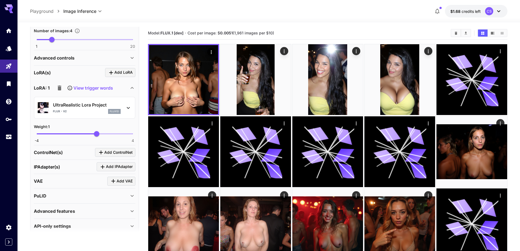
scroll to position [164, 0]
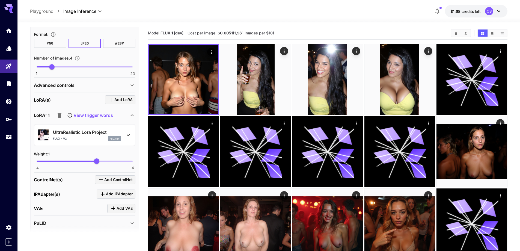
click at [90, 114] on p "View trigger words" at bounding box center [93, 115] width 40 height 7
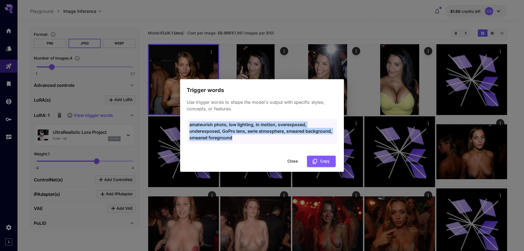
drag, startPoint x: 189, startPoint y: 124, endPoint x: 238, endPoint y: 138, distance: 51.5
click at [238, 138] on div "amateurish photo, low lighting, in motion, overexposed, underexposed, GoPro len…" at bounding box center [262, 130] width 151 height 25
copy p "amateurish photo, low lighting, in motion, overexposed, underexposed, GoPro len…"
click at [292, 159] on button "Close" at bounding box center [292, 161] width 25 height 11
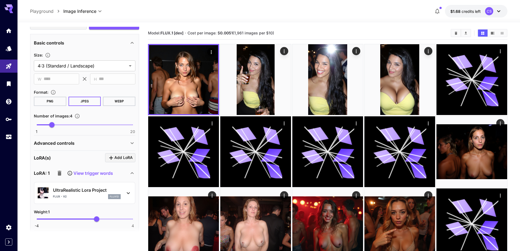
scroll to position [0, 0]
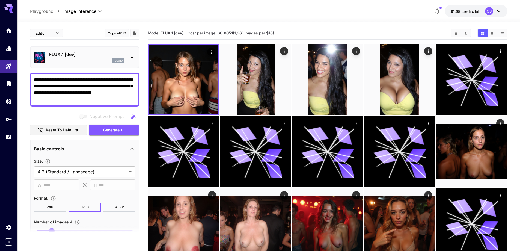
click at [33, 78] on div "**********" at bounding box center [84, 90] width 109 height 34
click at [37, 79] on textarea "**********" at bounding box center [84, 89] width 101 height 26
click at [35, 79] on textarea "**********" at bounding box center [84, 89] width 101 height 26
paste textarea "**********"
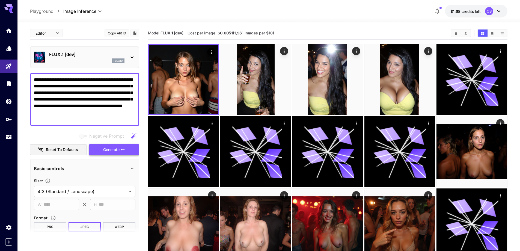
click at [112, 150] on span "Generate" at bounding box center [111, 149] width 16 height 7
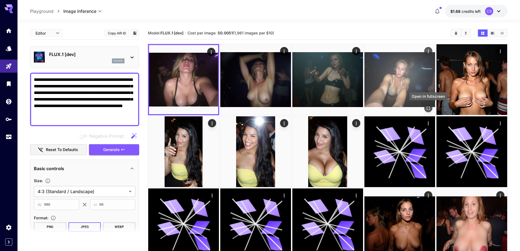
click at [427, 108] on icon "Open in fullscreen" at bounding box center [427, 107] width 5 height 5
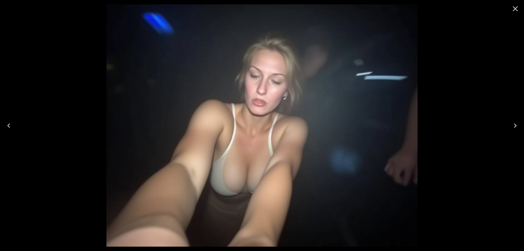
click at [10, 126] on icon "Previous" at bounding box center [8, 125] width 9 height 9
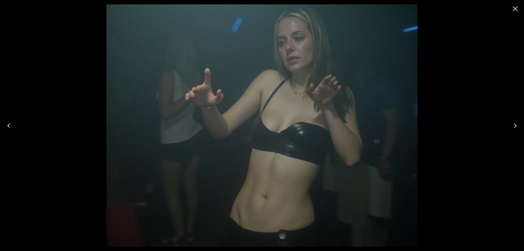
click at [10, 126] on icon "Previous" at bounding box center [8, 125] width 9 height 9
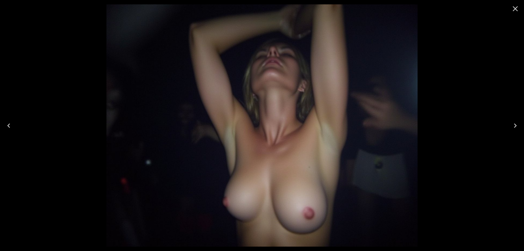
click at [10, 126] on icon "Previous" at bounding box center [8, 125] width 9 height 9
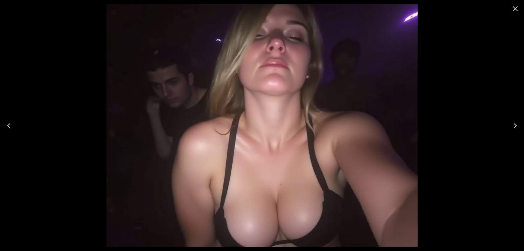
click at [10, 126] on icon "Previous" at bounding box center [8, 125] width 9 height 9
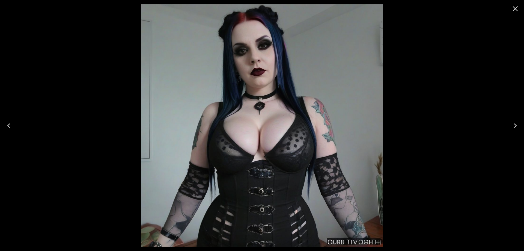
click at [517, 7] on icon "Close" at bounding box center [515, 8] width 9 height 9
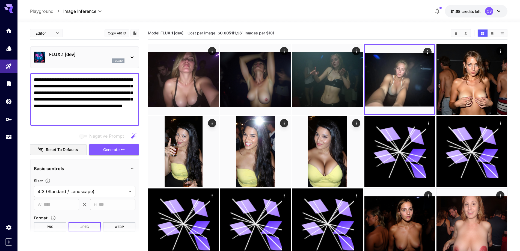
drag, startPoint x: 61, startPoint y: 85, endPoint x: 56, endPoint y: 99, distance: 14.6
click at [56, 99] on textarea "**********" at bounding box center [84, 99] width 101 height 46
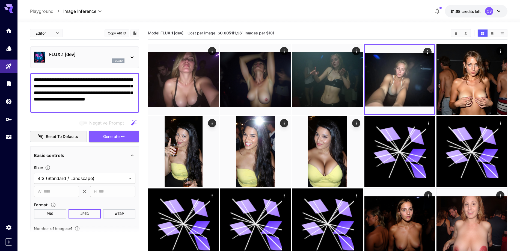
drag, startPoint x: 76, startPoint y: 100, endPoint x: 88, endPoint y: 110, distance: 15.1
click at [88, 110] on div "**********" at bounding box center [84, 93] width 109 height 40
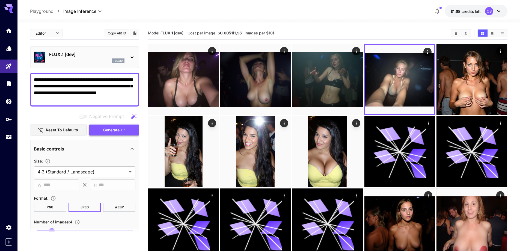
type textarea "**********"
click at [103, 133] on button "Generate" at bounding box center [114, 129] width 50 height 11
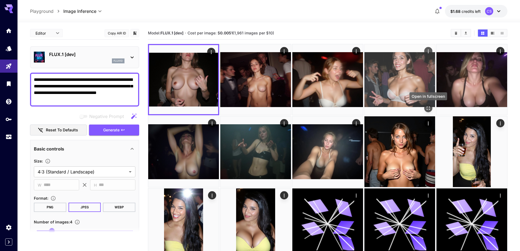
click at [428, 107] on icon "Open in fullscreen" at bounding box center [427, 107] width 5 height 5
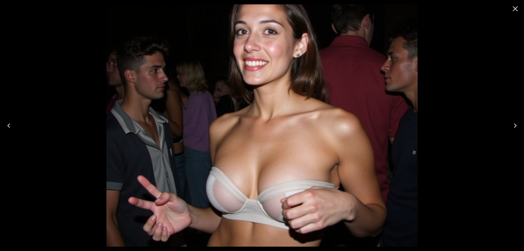
click at [10, 125] on icon "Previous" at bounding box center [8, 125] width 9 height 9
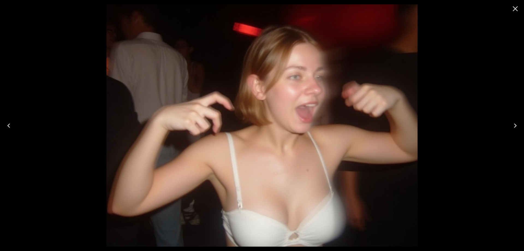
click at [10, 125] on icon "Previous" at bounding box center [8, 125] width 9 height 9
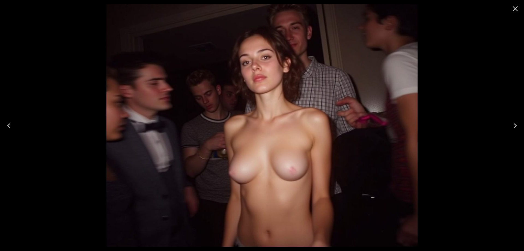
click at [10, 125] on icon "Previous" at bounding box center [8, 125] width 9 height 9
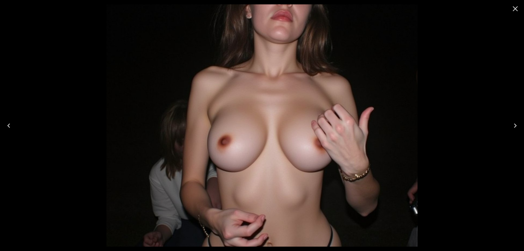
click at [10, 125] on icon "Previous" at bounding box center [8, 125] width 9 height 9
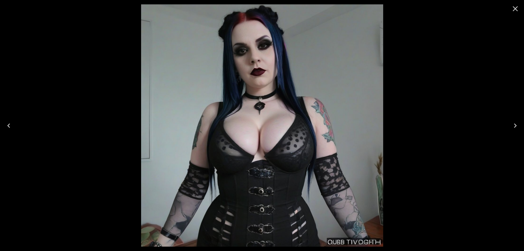
click at [516, 10] on icon "Close" at bounding box center [515, 8] width 9 height 9
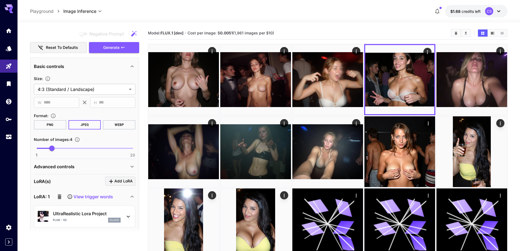
scroll to position [136, 0]
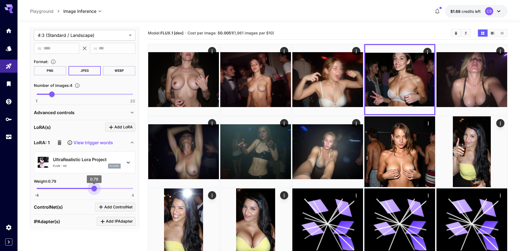
type input "****"
click at [94, 190] on span "0.82" at bounding box center [94, 188] width 5 height 5
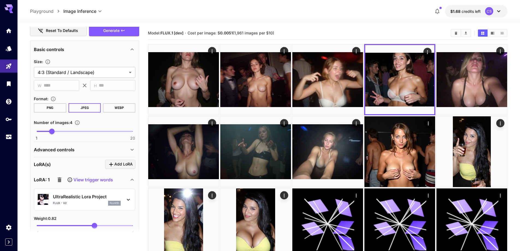
scroll to position [89, 0]
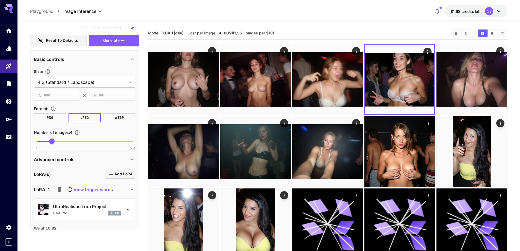
click at [130, 161] on icon at bounding box center [132, 159] width 7 height 7
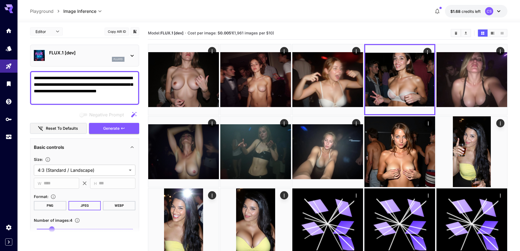
scroll to position [0, 0]
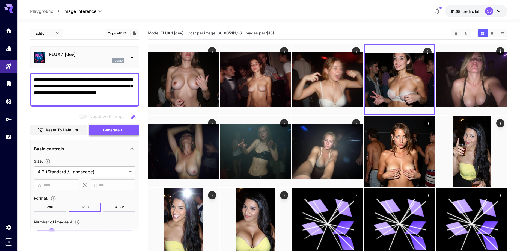
click at [106, 129] on span "Generate" at bounding box center [111, 130] width 16 height 7
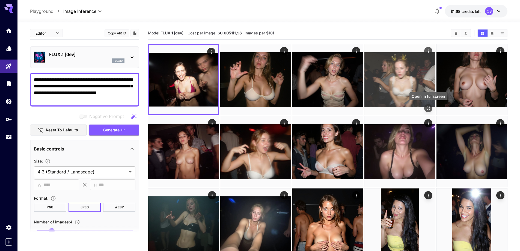
click at [427, 107] on icon "Open in fullscreen" at bounding box center [427, 107] width 5 height 5
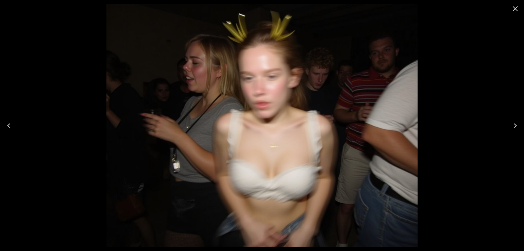
click at [516, 7] on icon "Close" at bounding box center [515, 8] width 9 height 9
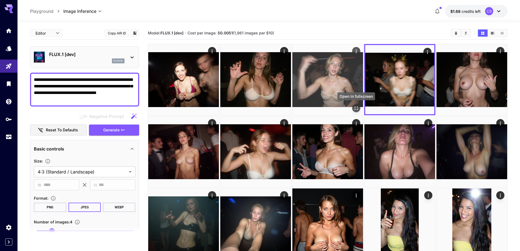
click at [355, 107] on icon "Open in fullscreen" at bounding box center [355, 107] width 5 height 5
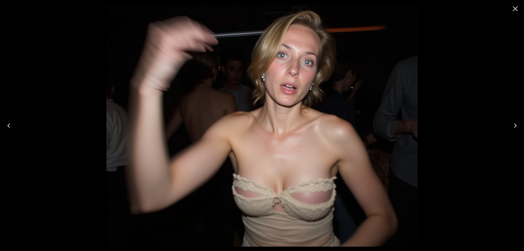
click at [514, 8] on icon "Close" at bounding box center [515, 8] width 5 height 5
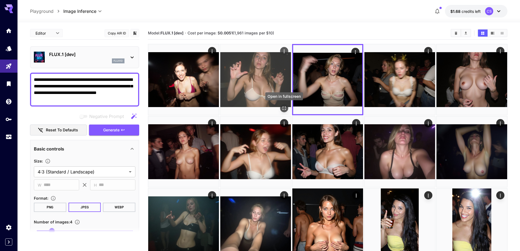
click at [286, 107] on icon "Open in fullscreen" at bounding box center [283, 107] width 5 height 5
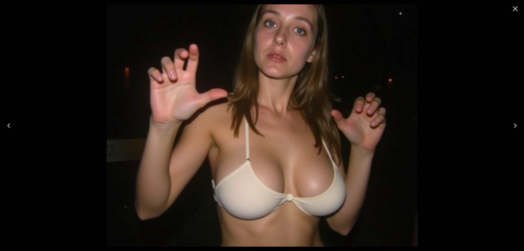
click at [513, 10] on icon "Close" at bounding box center [515, 8] width 9 height 9
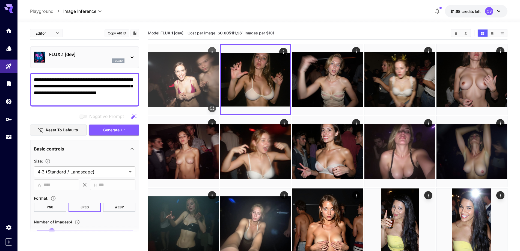
click at [216, 110] on div "Open in fullscreen" at bounding box center [212, 108] width 8 height 8
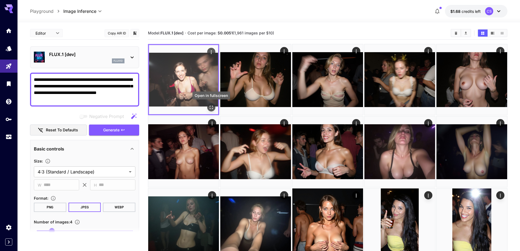
click at [212, 110] on button "Open in fullscreen" at bounding box center [211, 107] width 8 height 8
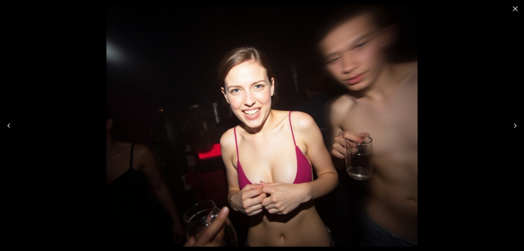
click at [512, 8] on icon "Close" at bounding box center [515, 8] width 9 height 9
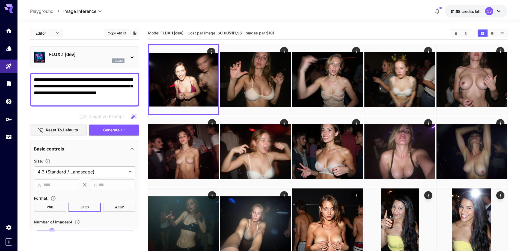
click at [106, 94] on textarea "**********" at bounding box center [84, 89] width 101 height 26
drag, startPoint x: 107, startPoint y: 91, endPoint x: 130, endPoint y: 109, distance: 28.7
click at [84, 99] on textarea "**********" at bounding box center [84, 89] width 101 height 26
click at [99, 127] on button "Generate" at bounding box center [114, 129] width 50 height 11
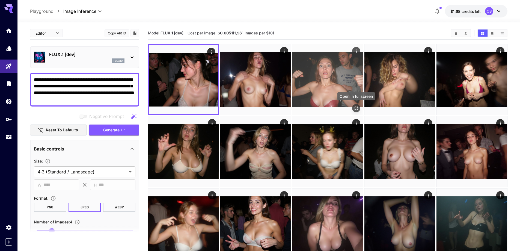
click at [354, 107] on icon "Open in fullscreen" at bounding box center [355, 107] width 5 height 5
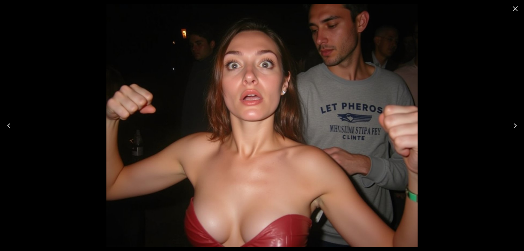
click at [517, 9] on icon "Close" at bounding box center [515, 8] width 9 height 9
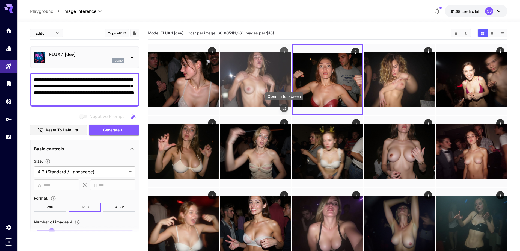
click at [285, 107] on icon "Open in fullscreen" at bounding box center [283, 107] width 5 height 5
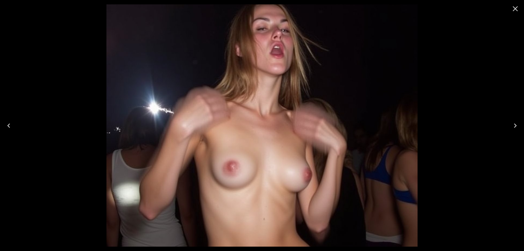
click at [513, 9] on icon "Close" at bounding box center [515, 8] width 9 height 9
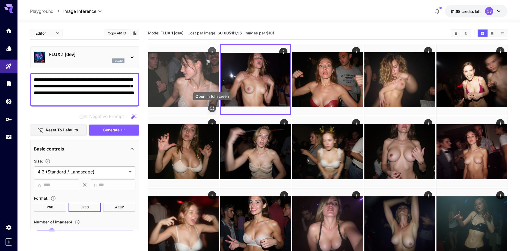
click at [211, 108] on icon "Open in fullscreen" at bounding box center [211, 107] width 5 height 5
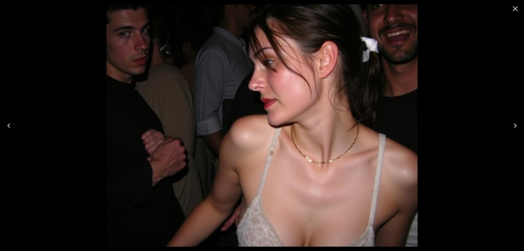
click at [514, 13] on icon "Close" at bounding box center [515, 8] width 9 height 9
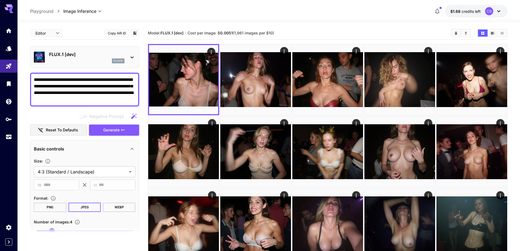
drag, startPoint x: 106, startPoint y: 86, endPoint x: 109, endPoint y: 92, distance: 7.3
click at [106, 86] on textarea "**********" at bounding box center [84, 89] width 101 height 26
drag, startPoint x: 94, startPoint y: 79, endPoint x: 112, endPoint y: 79, distance: 17.5
click at [112, 79] on textarea "**********" at bounding box center [84, 89] width 101 height 26
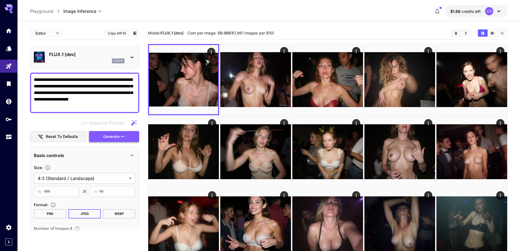
click at [102, 135] on button "Generate" at bounding box center [114, 136] width 50 height 11
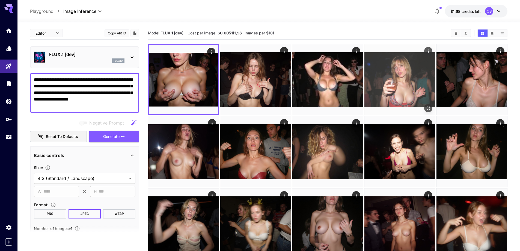
click at [426, 106] on icon "Open in fullscreen" at bounding box center [427, 107] width 5 height 5
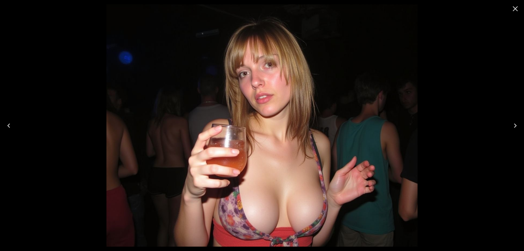
click at [9, 126] on icon "Previous" at bounding box center [8, 125] width 9 height 9
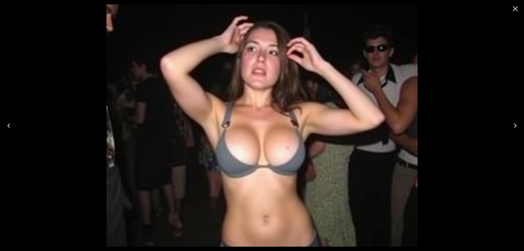
click at [9, 126] on icon "Previous" at bounding box center [8, 125] width 9 height 9
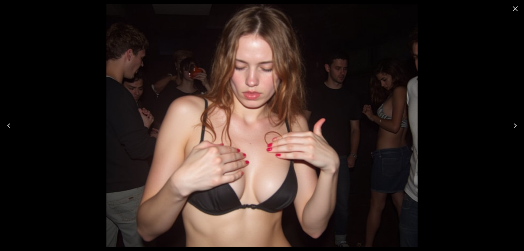
click at [9, 126] on icon "Previous" at bounding box center [8, 125] width 9 height 9
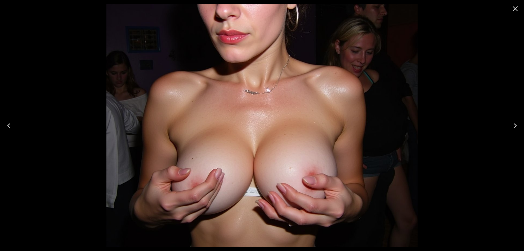
click at [9, 126] on icon "Previous" at bounding box center [8, 125] width 9 height 9
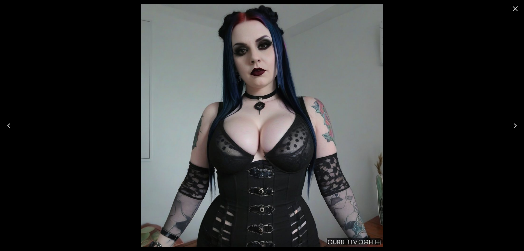
click at [515, 9] on icon "Close" at bounding box center [515, 8] width 5 height 5
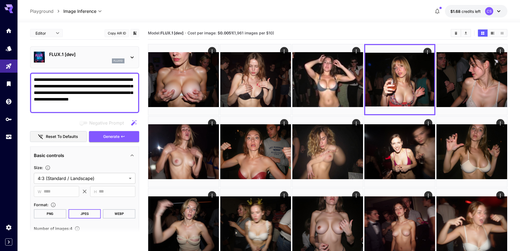
drag, startPoint x: 92, startPoint y: 92, endPoint x: 77, endPoint y: 94, distance: 15.1
click at [77, 94] on textarea "**********" at bounding box center [84, 92] width 101 height 33
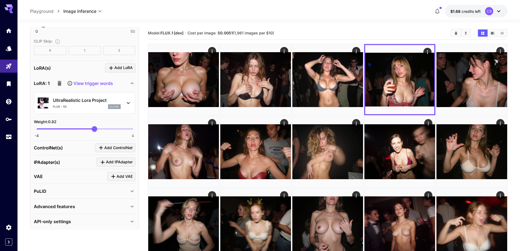
scroll to position [476, 0]
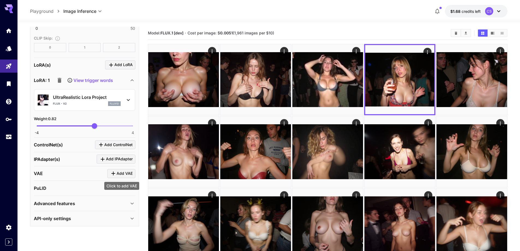
click at [124, 174] on span "Add VAE" at bounding box center [124, 173] width 16 height 7
click at [117, 207] on div "Select model" at bounding box center [80, 206] width 85 height 13
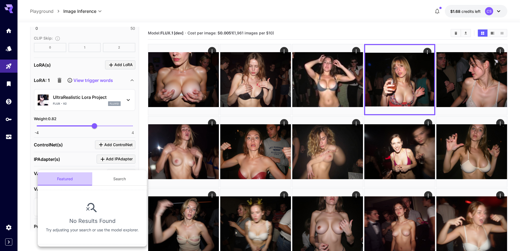
click at [66, 178] on button "Featured" at bounding box center [65, 178] width 55 height 13
click at [28, 208] on div at bounding box center [262, 125] width 524 height 251
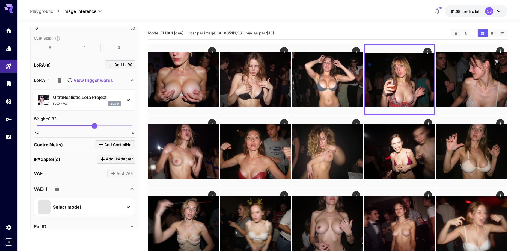
click at [58, 189] on icon "button" at bounding box center [57, 188] width 4 height 5
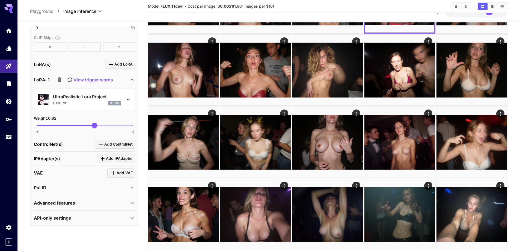
scroll to position [82, 0]
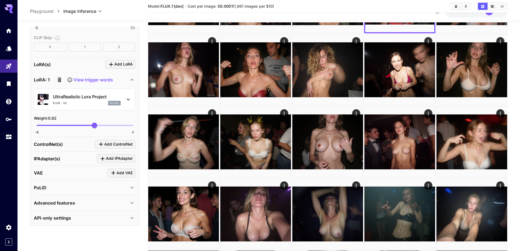
click at [91, 221] on div "API-only settings" at bounding box center [81, 217] width 95 height 7
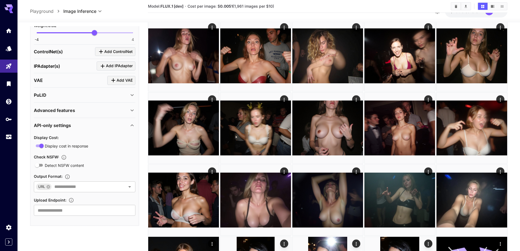
scroll to position [109, 0]
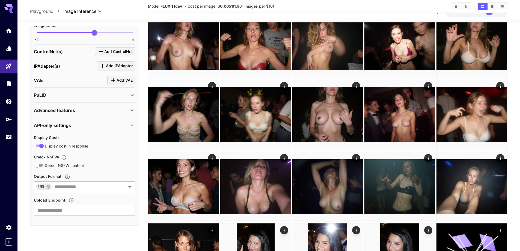
click at [80, 124] on div "API-only settings" at bounding box center [81, 125] width 95 height 7
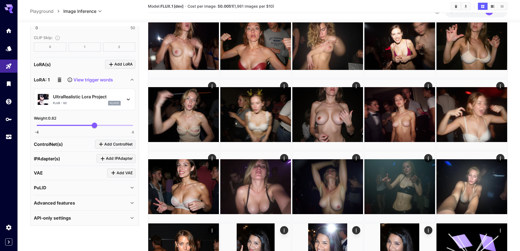
scroll to position [476, 0]
click at [89, 204] on div "Advanced features" at bounding box center [81, 202] width 95 height 7
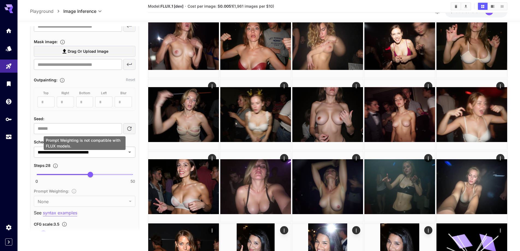
scroll to position [258, 0]
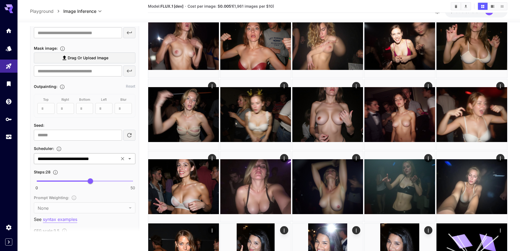
click at [95, 160] on input "**********" at bounding box center [76, 159] width 82 height 8
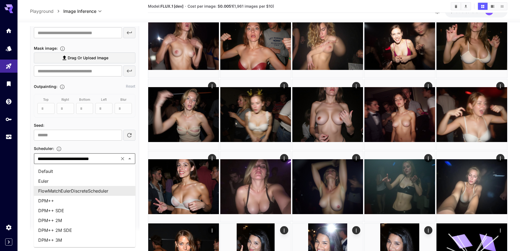
click at [95, 160] on input "**********" at bounding box center [76, 159] width 82 height 8
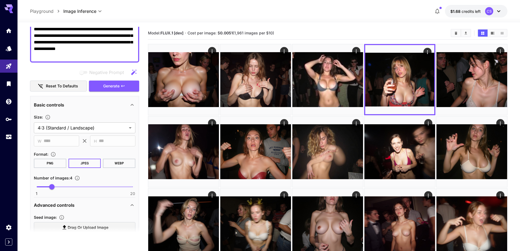
scroll to position [0, 0]
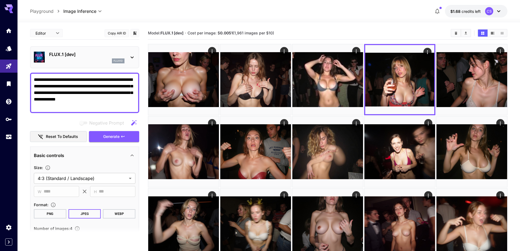
click at [132, 125] on icon "button" at bounding box center [133, 122] width 5 height 5
click at [111, 136] on span "Generate" at bounding box center [111, 136] width 16 height 7
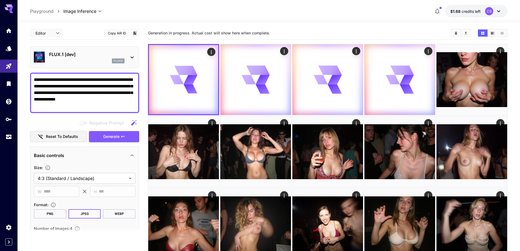
drag, startPoint x: 134, startPoint y: 106, endPoint x: 45, endPoint y: 108, distance: 89.2
click at [45, 108] on textarea "**********" at bounding box center [84, 92] width 101 height 33
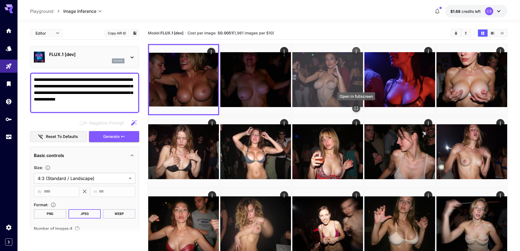
click at [356, 108] on icon "Open in fullscreen" at bounding box center [355, 107] width 5 height 5
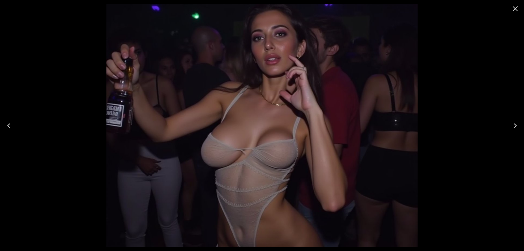
click at [512, 10] on icon "Close" at bounding box center [515, 8] width 9 height 9
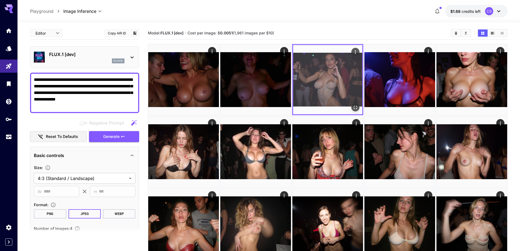
click at [0, 0] on icon "Open in fullscreen" at bounding box center [0, 0] width 0 height 0
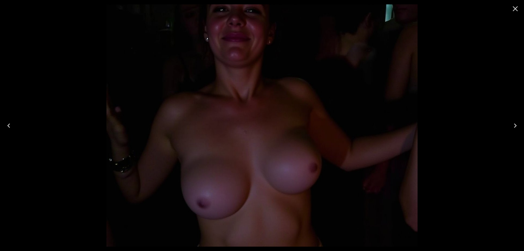
click at [513, 12] on icon "Close" at bounding box center [515, 8] width 9 height 9
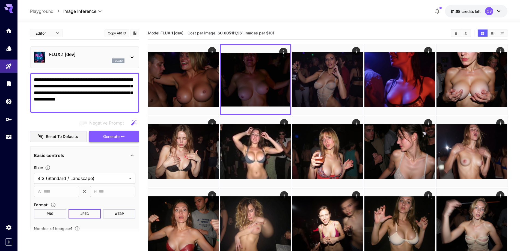
click at [114, 138] on span "Generate" at bounding box center [111, 136] width 16 height 7
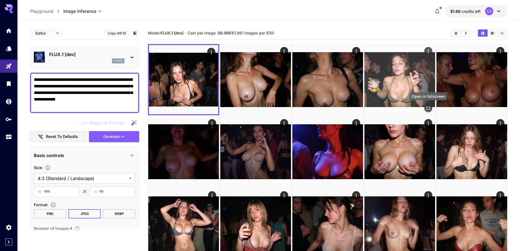
click at [429, 107] on icon "Open in fullscreen" at bounding box center [427, 107] width 5 height 5
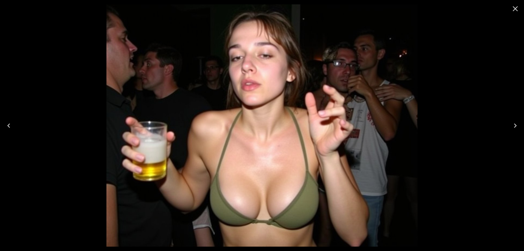
click at [9, 128] on icon "Previous" at bounding box center [8, 125] width 9 height 9
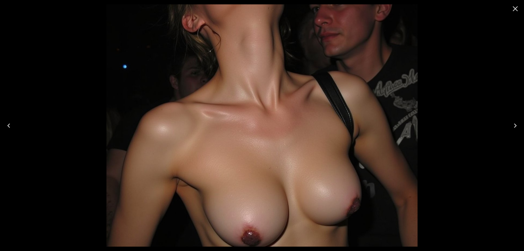
click at [9, 128] on icon "Previous" at bounding box center [8, 125] width 9 height 9
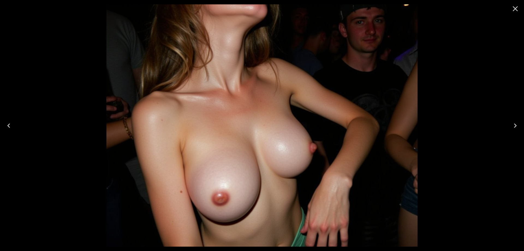
click at [9, 128] on icon "Previous" at bounding box center [8, 125] width 9 height 9
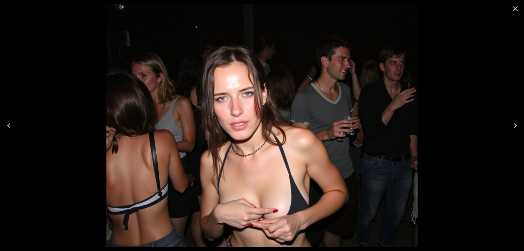
click at [9, 128] on icon "Previous" at bounding box center [8, 125] width 9 height 9
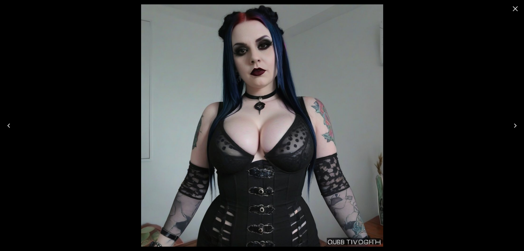
click at [514, 10] on icon "Close" at bounding box center [515, 8] width 5 height 5
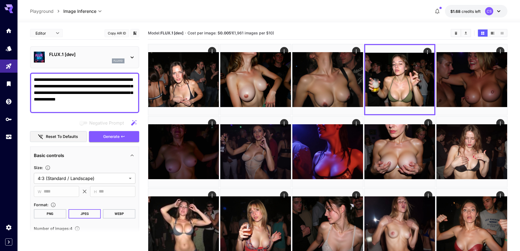
drag, startPoint x: 96, startPoint y: 80, endPoint x: 127, endPoint y: 107, distance: 41.6
click at [128, 106] on textarea "**********" at bounding box center [84, 92] width 101 height 33
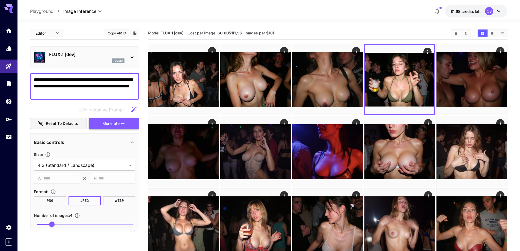
type textarea "**********"
click at [115, 124] on span "Generate" at bounding box center [111, 123] width 16 height 7
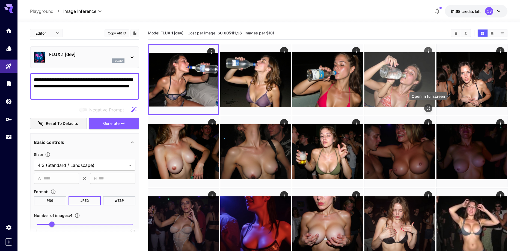
click at [428, 107] on icon "Open in fullscreen" at bounding box center [427, 107] width 5 height 5
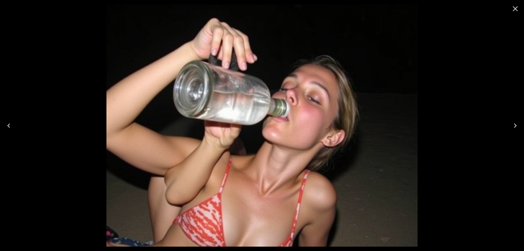
click at [10, 128] on icon "Previous" at bounding box center [8, 125] width 9 height 9
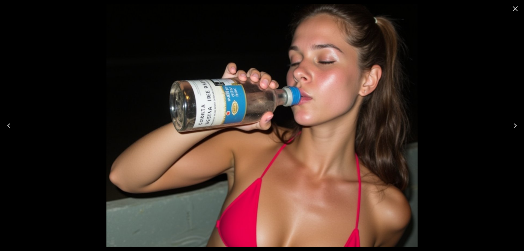
click at [10, 128] on icon "Previous" at bounding box center [8, 125] width 9 height 9
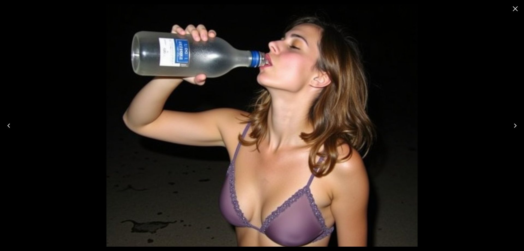
click at [10, 128] on icon "Previous" at bounding box center [8, 125] width 9 height 9
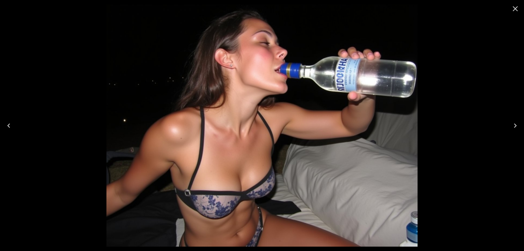
click at [10, 128] on icon "Previous" at bounding box center [8, 125] width 9 height 9
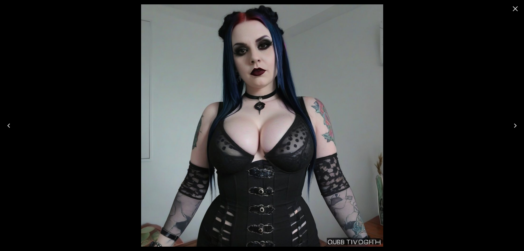
click at [517, 9] on icon "Close" at bounding box center [515, 8] width 9 height 9
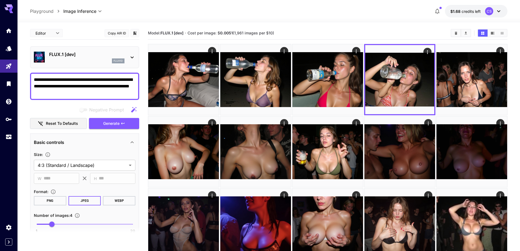
click at [130, 53] on div "FLUX.1 [dev] flux1d" at bounding box center [84, 57] width 101 height 17
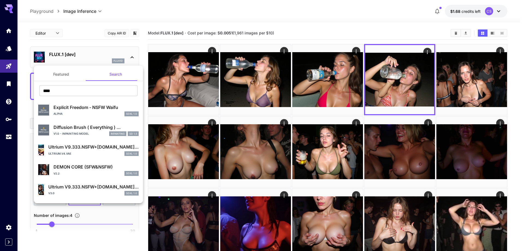
click at [53, 74] on button "Featured" at bounding box center [61, 74] width 55 height 13
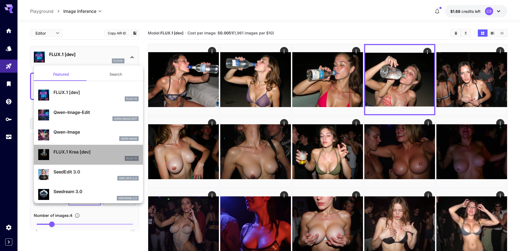
click at [100, 157] on div "FLUX.1 D" at bounding box center [95, 158] width 85 height 5
type input "*"
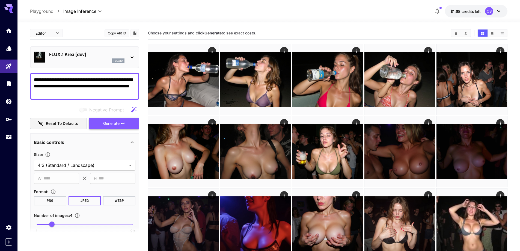
click at [115, 122] on span "Generate" at bounding box center [111, 123] width 16 height 7
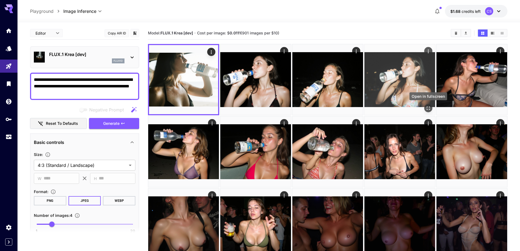
click at [429, 107] on icon "Open in fullscreen" at bounding box center [427, 107] width 5 height 5
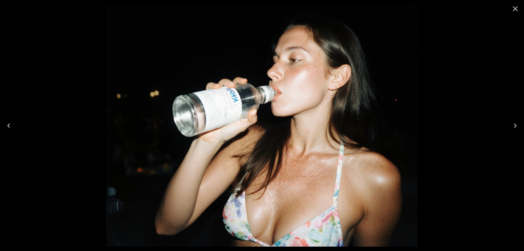
click at [8, 124] on icon "Previous" at bounding box center [8, 125] width 9 height 9
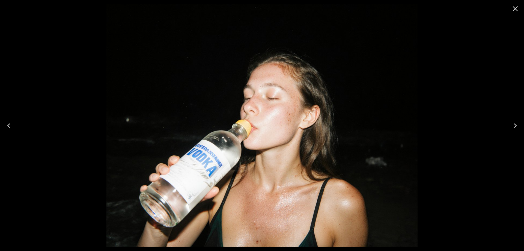
click at [8, 124] on icon "Previous" at bounding box center [8, 125] width 9 height 9
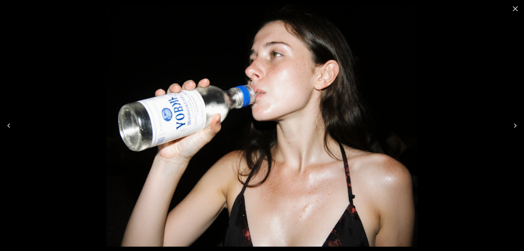
click at [8, 124] on icon "Previous" at bounding box center [8, 125] width 9 height 9
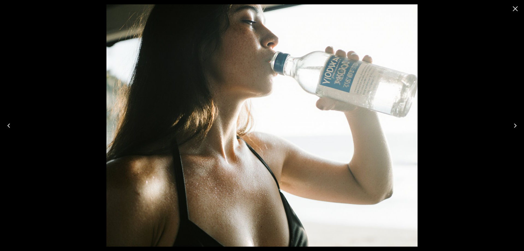
click at [513, 10] on icon "Close" at bounding box center [515, 8] width 9 height 9
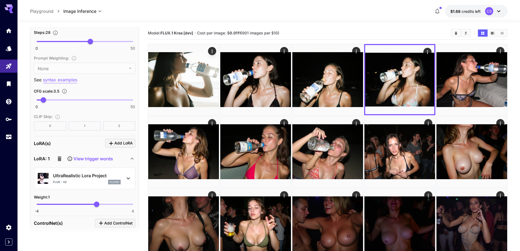
scroll to position [463, 0]
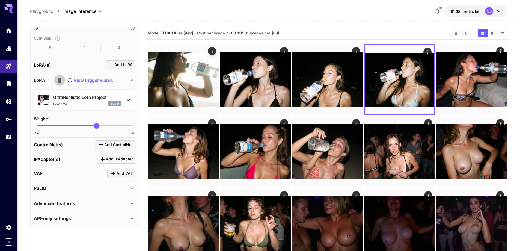
click at [56, 79] on icon "button" at bounding box center [59, 80] width 7 height 7
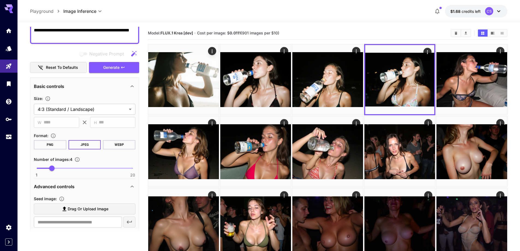
scroll to position [0, 0]
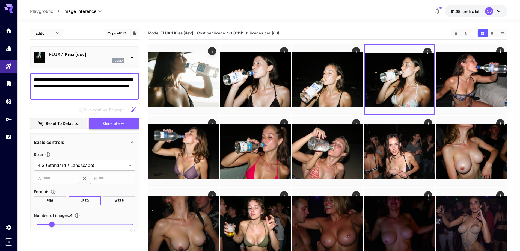
click at [114, 122] on span "Generate" at bounding box center [111, 123] width 16 height 7
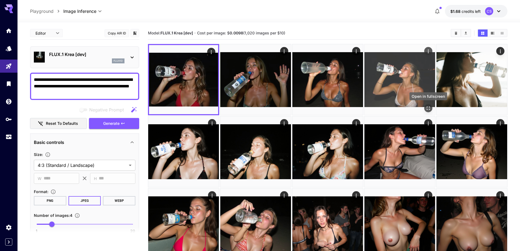
click at [428, 109] on icon "Open in fullscreen" at bounding box center [427, 107] width 5 height 5
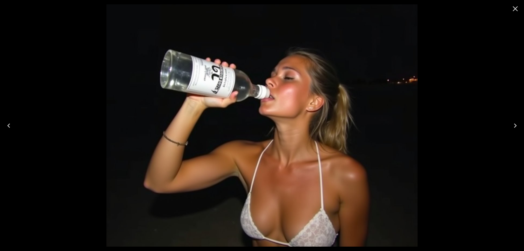
click at [11, 124] on icon "Previous" at bounding box center [8, 125] width 9 height 9
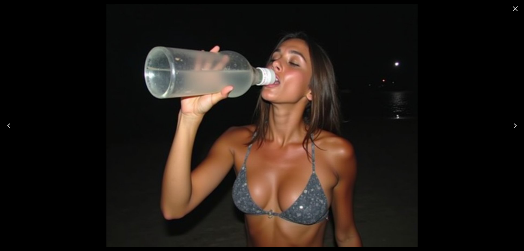
click at [11, 124] on icon "Previous" at bounding box center [8, 125] width 9 height 9
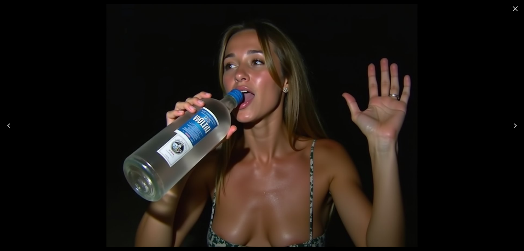
click at [11, 124] on icon "Previous" at bounding box center [8, 125] width 9 height 9
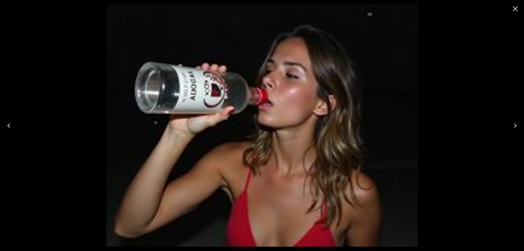
click at [11, 124] on icon "Previous" at bounding box center [8, 125] width 9 height 9
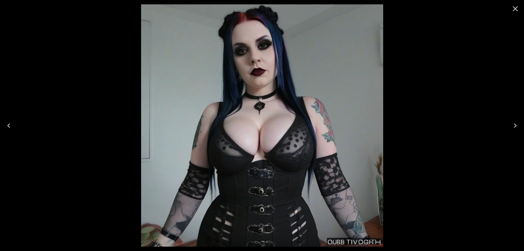
click at [512, 8] on icon "Close" at bounding box center [515, 8] width 9 height 9
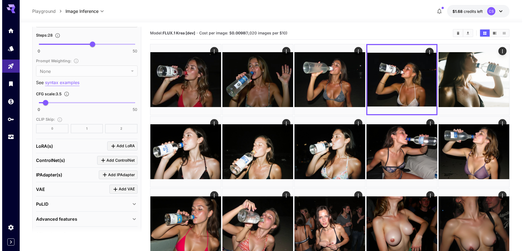
scroll to position [382, 0]
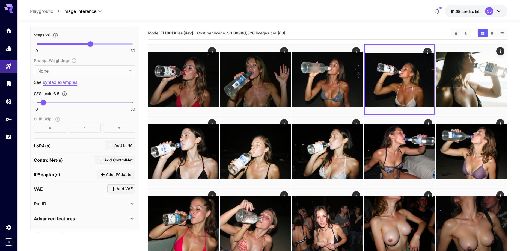
click at [124, 144] on span "Add LoRA" at bounding box center [123, 145] width 18 height 7
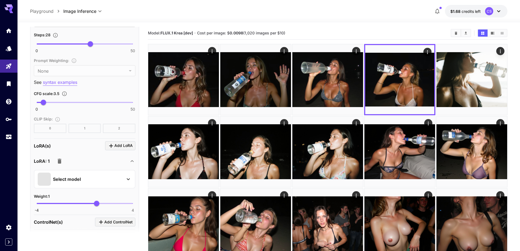
click at [116, 177] on div "Select model" at bounding box center [80, 178] width 85 height 13
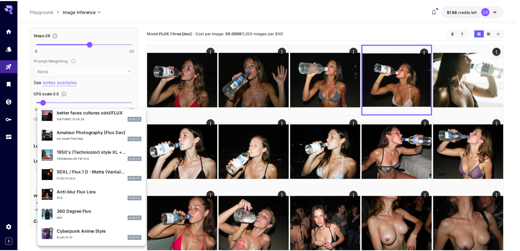
scroll to position [0, 0]
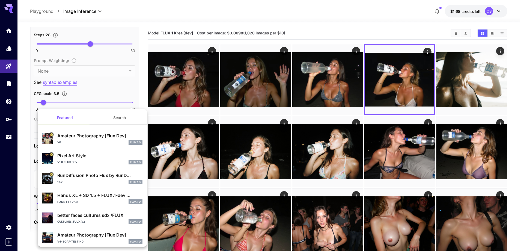
click at [101, 144] on div "v6 FLUX.1 D" at bounding box center [99, 142] width 85 height 5
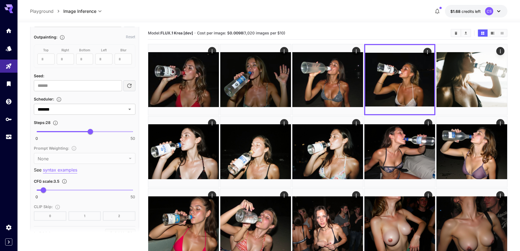
scroll to position [246, 0]
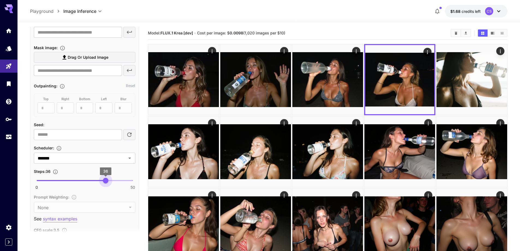
drag, startPoint x: 90, startPoint y: 181, endPoint x: 105, endPoint y: 183, distance: 14.5
click at [105, 183] on span "36" at bounding box center [105, 180] width 5 height 5
type input "**"
click at [103, 181] on span "35" at bounding box center [103, 180] width 5 height 5
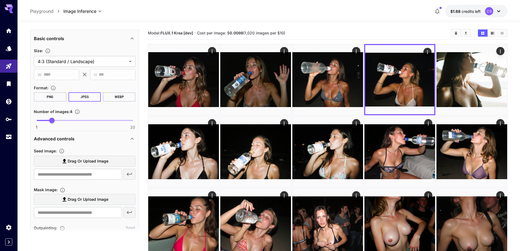
scroll to position [109, 0]
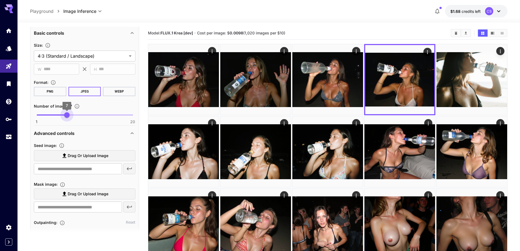
type input "*"
drag, startPoint x: 58, startPoint y: 115, endPoint x: 74, endPoint y: 115, distance: 15.6
click at [74, 115] on span "1 20 8" at bounding box center [85, 115] width 96 height 8
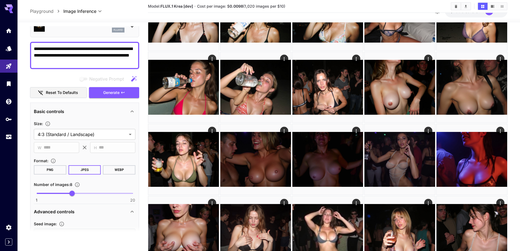
scroll to position [0, 0]
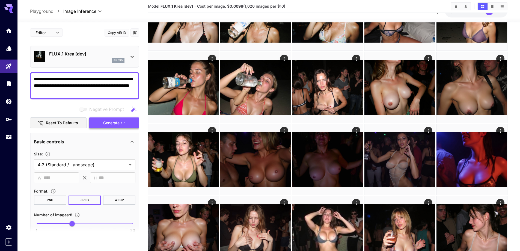
click at [112, 122] on span "Generate" at bounding box center [111, 122] width 16 height 7
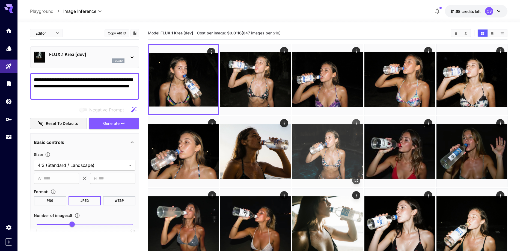
click at [326, 162] on img at bounding box center [327, 151] width 71 height 71
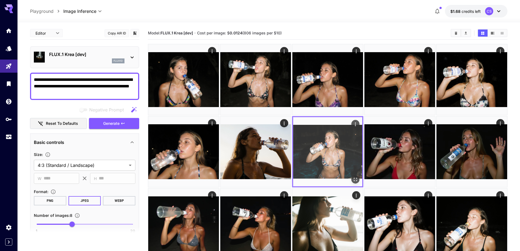
click at [356, 180] on icon "Open in fullscreen" at bounding box center [354, 179] width 5 height 5
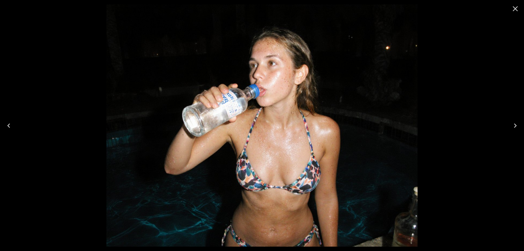
click at [5, 123] on icon "Previous" at bounding box center [8, 125] width 9 height 9
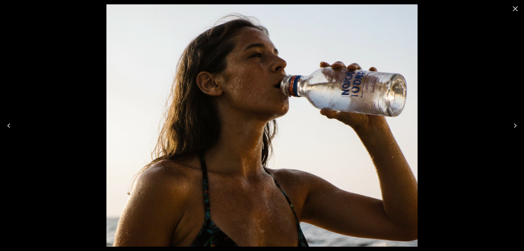
click at [5, 123] on icon "Previous" at bounding box center [8, 125] width 9 height 9
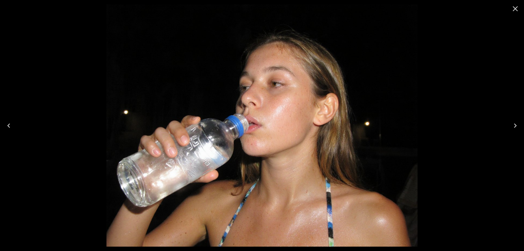
click at [5, 123] on icon "Previous" at bounding box center [8, 125] width 9 height 9
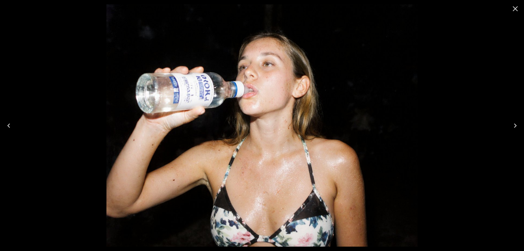
click at [5, 123] on icon "Previous" at bounding box center [8, 125] width 9 height 9
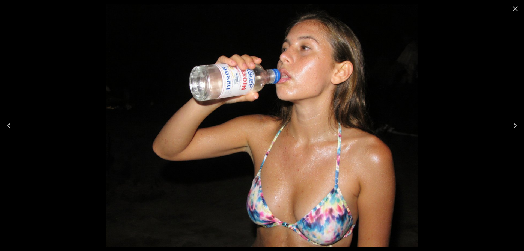
click at [5, 123] on icon "Previous" at bounding box center [8, 125] width 9 height 9
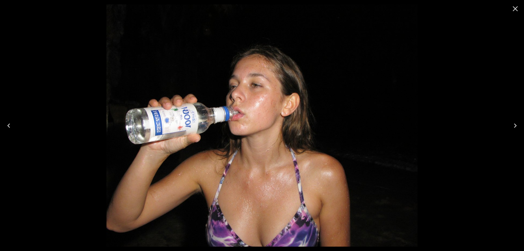
click at [5, 123] on icon "Previous" at bounding box center [8, 125] width 9 height 9
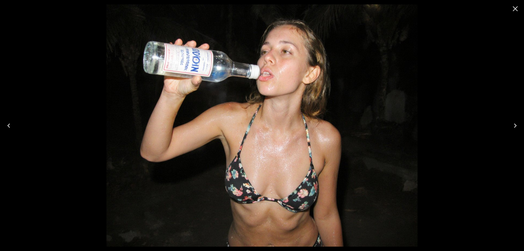
click at [5, 123] on icon "Previous" at bounding box center [8, 125] width 9 height 9
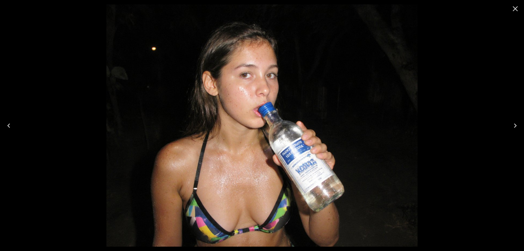
click at [5, 123] on icon "Previous" at bounding box center [8, 125] width 9 height 9
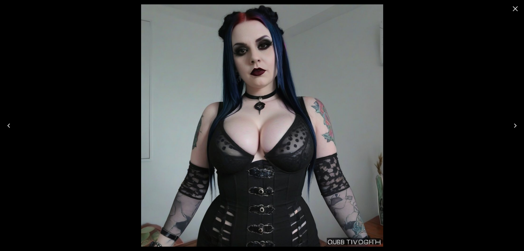
click at [512, 9] on icon "Close" at bounding box center [515, 8] width 9 height 9
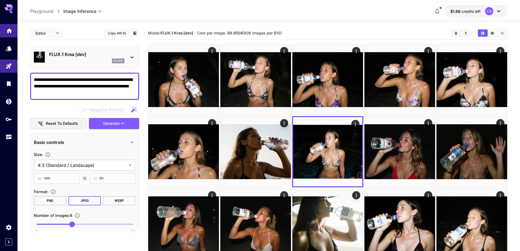
click at [9, 33] on link at bounding box center [8, 30] width 17 height 13
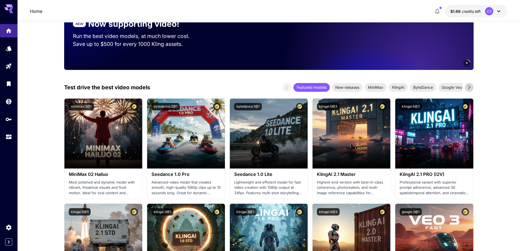
scroll to position [109, 0]
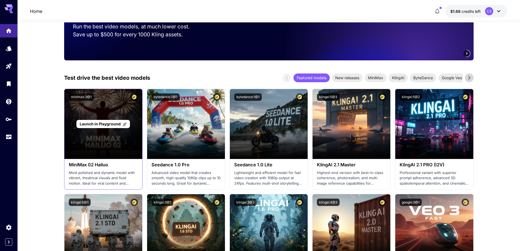
click at [92, 126] on span "Launch in Playground" at bounding box center [100, 123] width 41 height 5
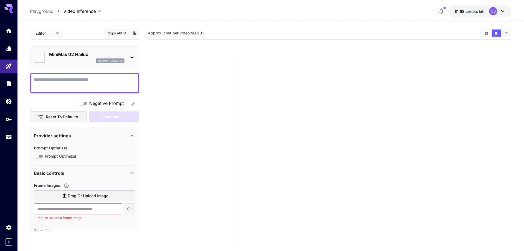
type input "*"
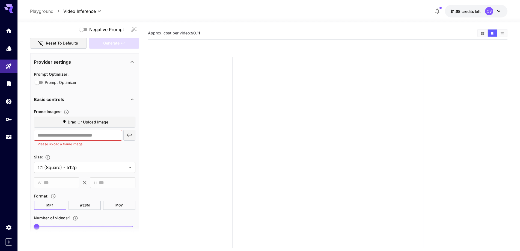
scroll to position [82, 0]
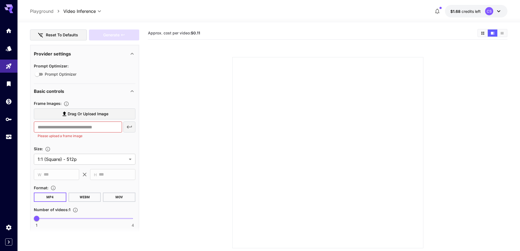
click at [106, 115] on span "Drag or upload image" at bounding box center [88, 113] width 41 height 7
click at [0, 0] on input "Drag or upload image" at bounding box center [0, 0] width 0 height 0
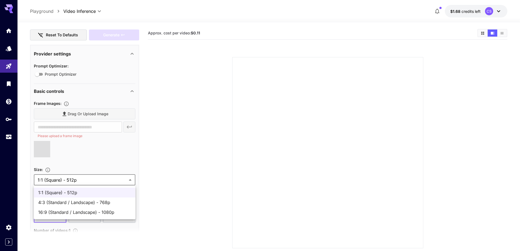
click at [83, 183] on body "**********" at bounding box center [262, 147] width 524 height 294
type input "**********"
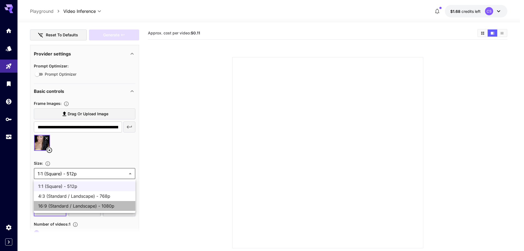
click at [91, 202] on span "16:9 (Standard / Landscape) - 1080p" at bounding box center [84, 205] width 93 height 7
type input "**********"
type input "****"
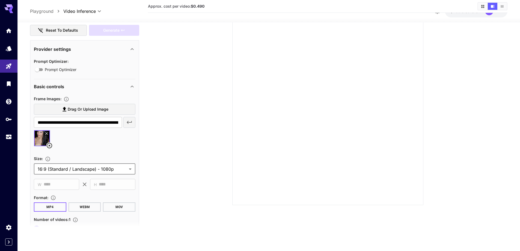
scroll to position [0, 0]
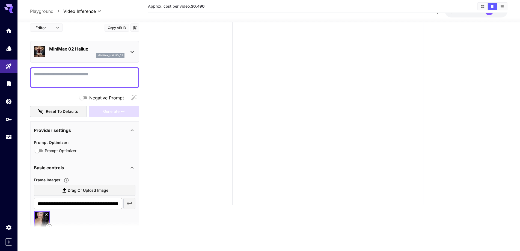
click at [89, 77] on textarea "Negative Prompt" at bounding box center [84, 77] width 101 height 13
type textarea "*"
type textarea "**********"
click at [118, 112] on div "Generate" at bounding box center [114, 111] width 50 height 11
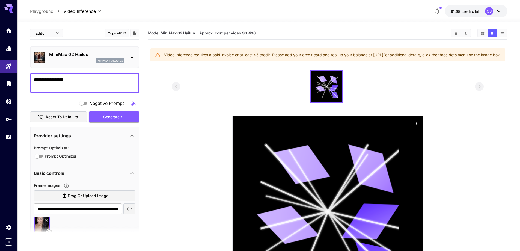
click at [501, 12] on icon at bounding box center [498, 11] width 7 height 7
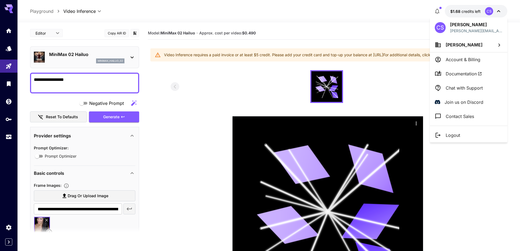
click at [465, 47] on span "[PERSON_NAME]" at bounding box center [464, 44] width 37 height 5
click at [456, 61] on div at bounding box center [262, 125] width 524 height 251
click at [463, 61] on p "Account & Billing" at bounding box center [463, 59] width 35 height 7
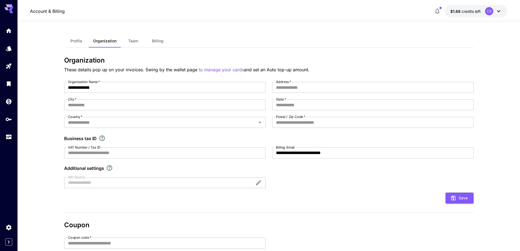
click at [158, 41] on span "Billing" at bounding box center [157, 40] width 11 height 5
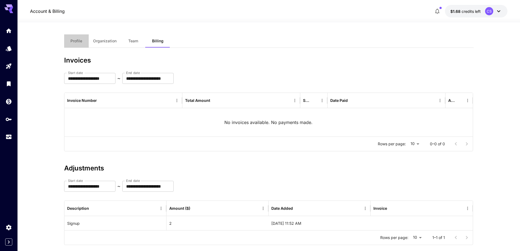
click at [79, 43] on span "Profile" at bounding box center [76, 40] width 12 height 5
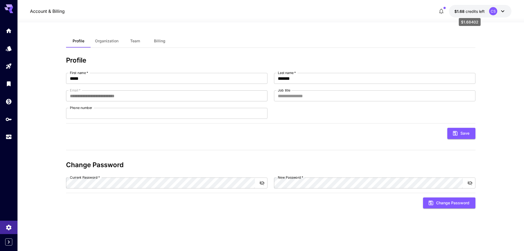
click at [471, 12] on span "credits left" at bounding box center [474, 11] width 19 height 5
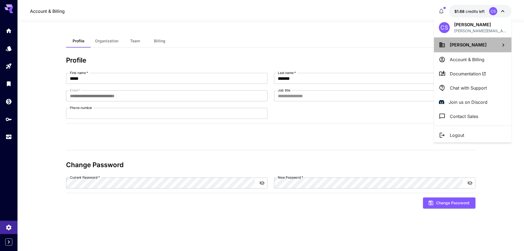
click at [471, 50] on li "[PERSON_NAME]" at bounding box center [472, 44] width 77 height 15
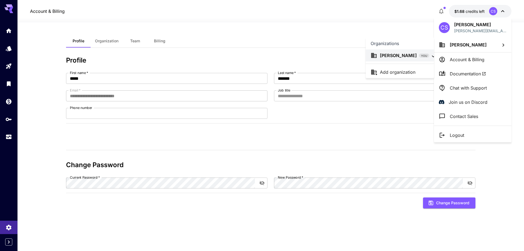
click at [471, 61] on div at bounding box center [262, 125] width 524 height 251
click at [477, 61] on p "Account & Billing" at bounding box center [467, 59] width 35 height 7
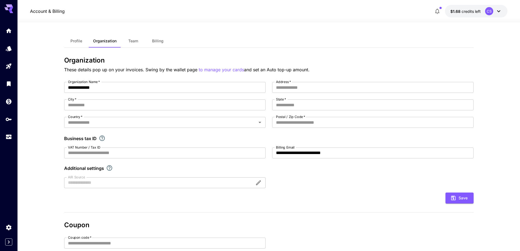
click at [168, 46] on button "Billing" at bounding box center [157, 40] width 25 height 13
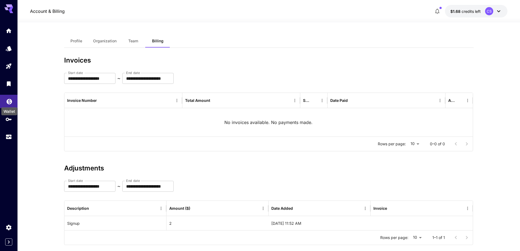
click at [11, 99] on icon "Wallet" at bounding box center [9, 100] width 5 height 5
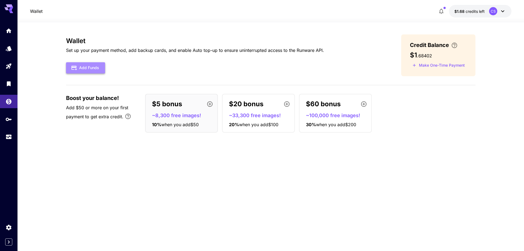
click at [93, 65] on button "Add Funds" at bounding box center [85, 67] width 39 height 11
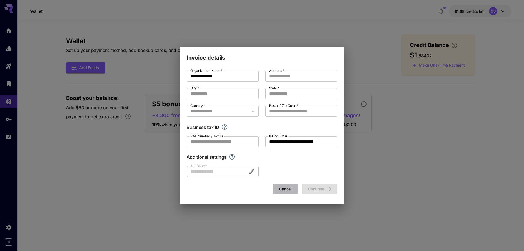
click at [281, 188] on button "Cancel" at bounding box center [285, 188] width 25 height 11
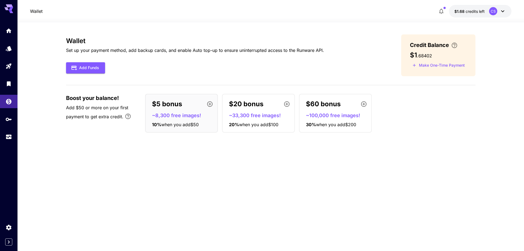
click at [208, 106] on icon "button" at bounding box center [210, 104] width 7 height 7
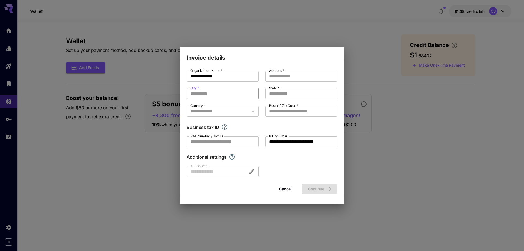
click at [218, 94] on input "City   *" at bounding box center [223, 93] width 72 height 11
click at [217, 94] on input "City   *" at bounding box center [223, 93] width 72 height 11
type input "**********"
type input "*********"
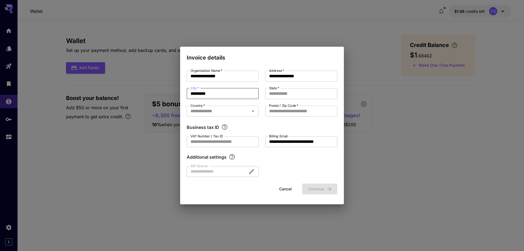
type input "********"
type input "*********"
type input "****"
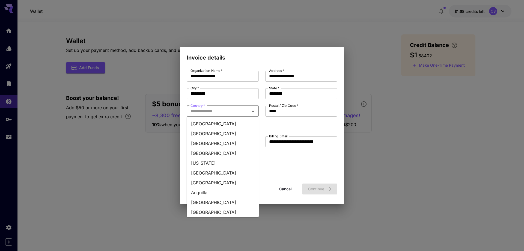
click at [216, 113] on input "Country   *" at bounding box center [218, 111] width 60 height 8
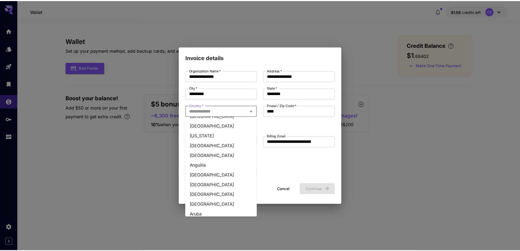
scroll to position [55, 0]
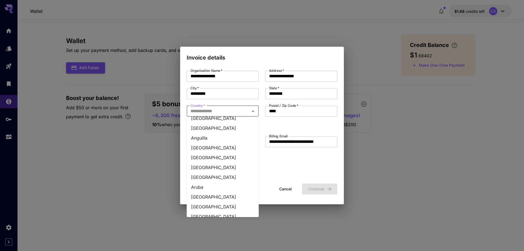
click at [214, 196] on li "[GEOGRAPHIC_DATA]" at bounding box center [223, 197] width 72 height 10
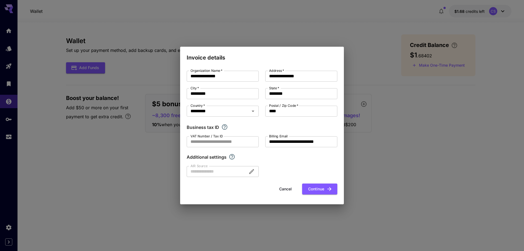
click at [229, 156] on icon "Explore additional customization settings" at bounding box center [232, 156] width 7 height 7
click at [224, 174] on div at bounding box center [223, 171] width 72 height 11
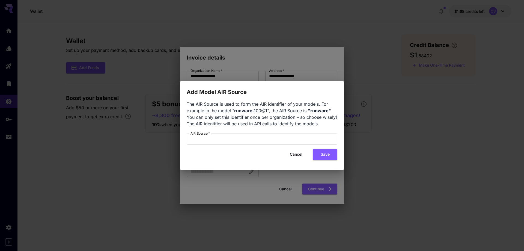
click at [294, 155] on button "Cancel" at bounding box center [296, 154] width 25 height 11
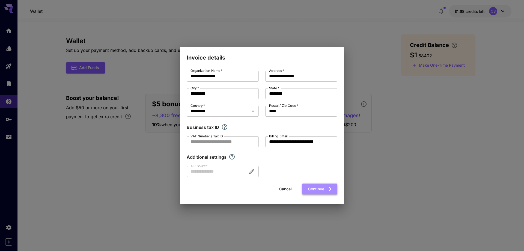
click at [314, 188] on button "Continue" at bounding box center [319, 188] width 35 height 11
type input "**********"
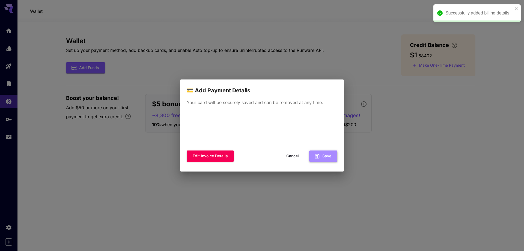
click at [314, 156] on icon "button" at bounding box center [317, 156] width 6 height 6
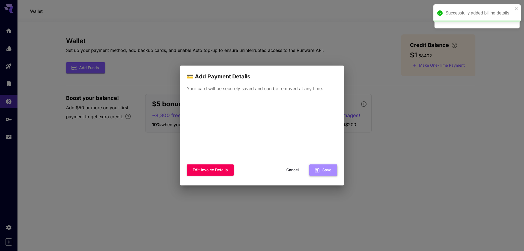
click at [327, 171] on button "Save" at bounding box center [323, 169] width 28 height 11
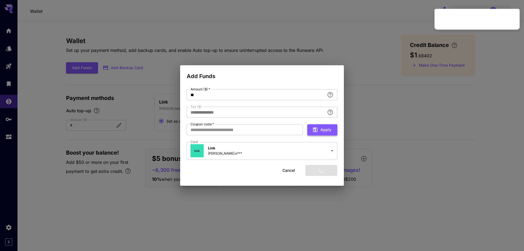
type input "****"
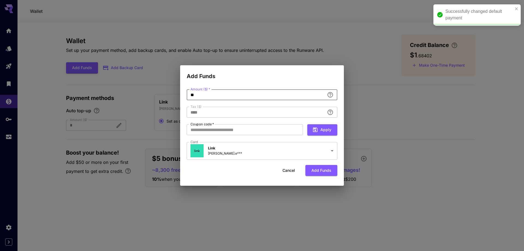
drag, startPoint x: 267, startPoint y: 92, endPoint x: 139, endPoint y: 95, distance: 128.3
click at [139, 95] on div "**********" at bounding box center [262, 125] width 524 height 251
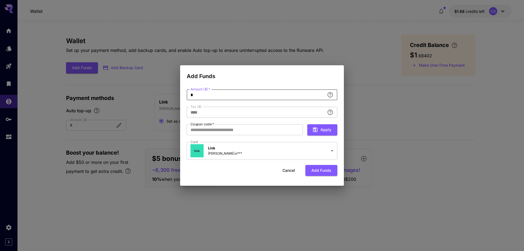
type input "**"
type input "****"
type input "**"
drag, startPoint x: 211, startPoint y: 68, endPoint x: 259, endPoint y: 76, distance: 48.8
click at [259, 76] on h2 "Add Funds" at bounding box center [262, 72] width 164 height 15
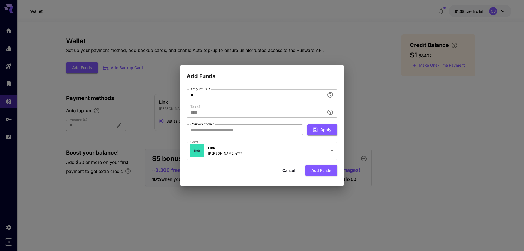
click at [215, 127] on input "Coupon code   *" at bounding box center [245, 129] width 116 height 11
drag, startPoint x: 201, startPoint y: 95, endPoint x: 176, endPoint y: 94, distance: 24.6
click at [176, 94] on div "**********" at bounding box center [262, 125] width 524 height 251
click at [316, 167] on button "Add funds" at bounding box center [321, 170] width 32 height 11
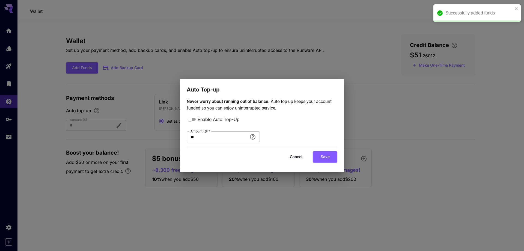
click at [300, 155] on button "Cancel" at bounding box center [296, 156] width 25 height 11
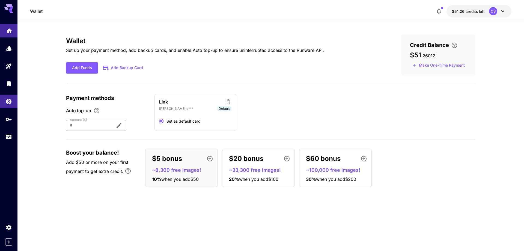
click at [5, 29] on link at bounding box center [8, 30] width 17 height 13
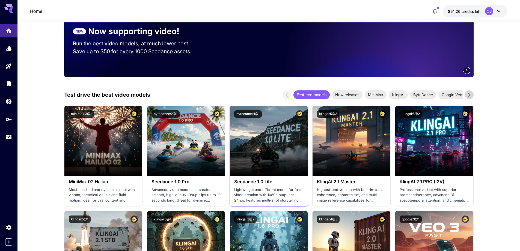
scroll to position [82, 0]
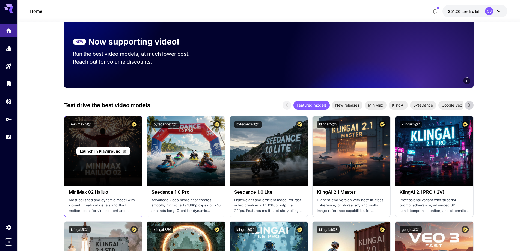
click at [107, 152] on span "Launch in Playground" at bounding box center [100, 151] width 41 height 5
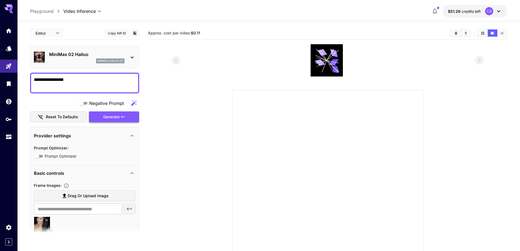
click at [115, 118] on div "Generate" at bounding box center [114, 116] width 50 height 11
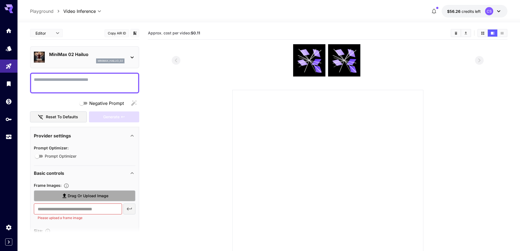
click at [106, 196] on span "Drag or upload image" at bounding box center [88, 195] width 41 height 7
click at [0, 0] on input "Drag or upload image" at bounding box center [0, 0] width 0 height 0
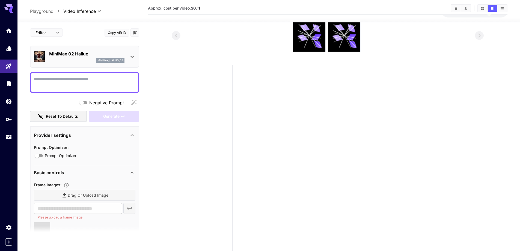
type input "**********"
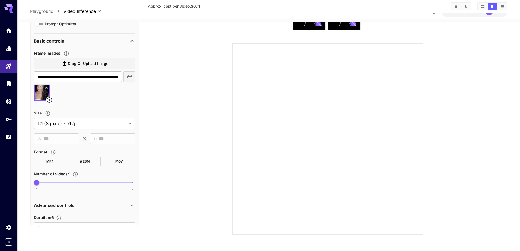
scroll to position [136, 0]
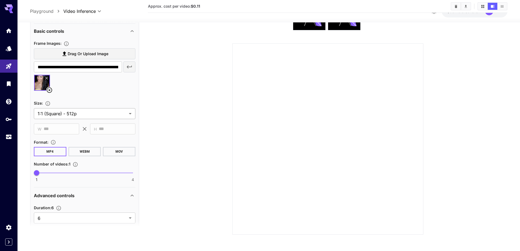
click at [89, 114] on body "**********" at bounding box center [260, 102] width 520 height 297
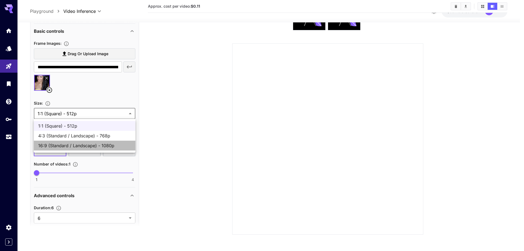
click at [94, 144] on span "16:9 (Standard / Landscape) - 1080p" at bounding box center [84, 145] width 93 height 7
type input "**********"
type input "****"
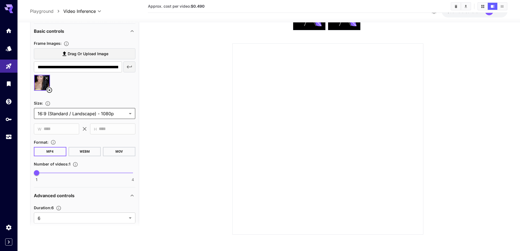
click at [175, 151] on section at bounding box center [328, 116] width 312 height 237
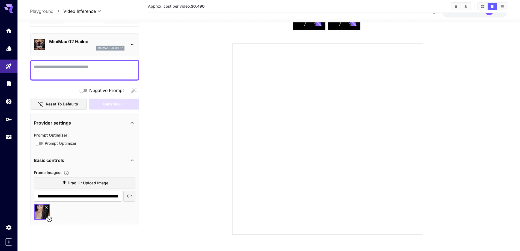
scroll to position [0, 0]
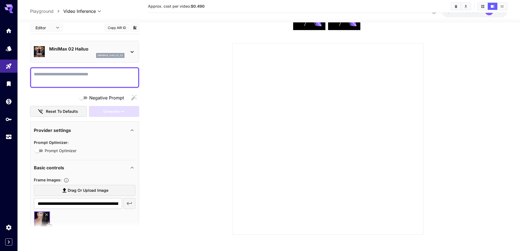
drag, startPoint x: 84, startPoint y: 74, endPoint x: 82, endPoint y: 79, distance: 4.9
click at [82, 79] on textarea "Negative Prompt" at bounding box center [84, 77] width 101 height 13
type textarea "**********"
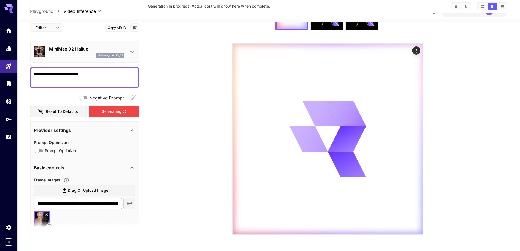
click at [98, 109] on div "Generating" at bounding box center [114, 111] width 50 height 11
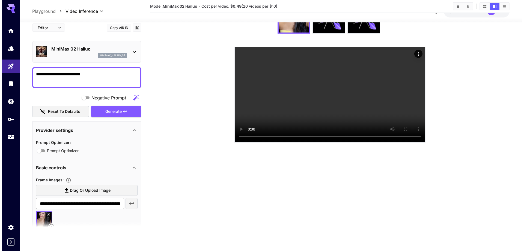
scroll to position [71, 0]
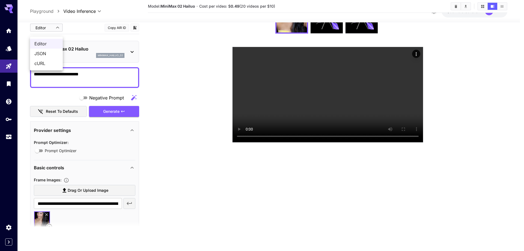
click at [55, 32] on body "**********" at bounding box center [262, 104] width 524 height 294
click at [178, 70] on div at bounding box center [262, 125] width 524 height 251
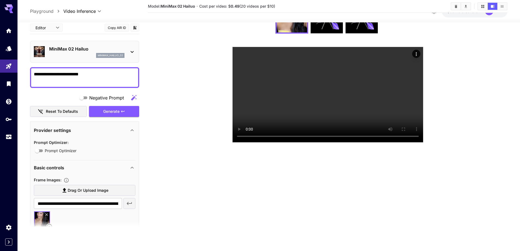
click at [133, 55] on icon at bounding box center [132, 52] width 7 height 7
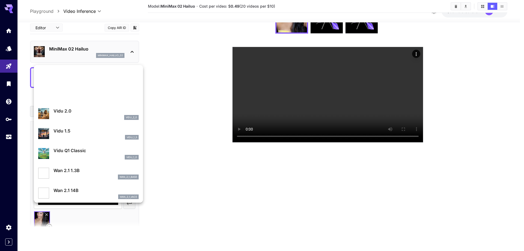
scroll to position [461, 0]
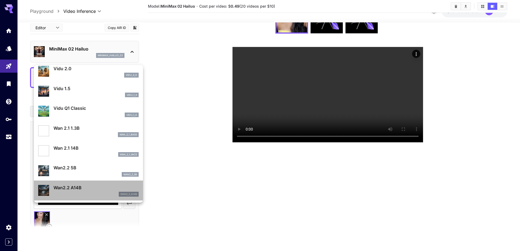
click at [95, 193] on div "wan2_2_a14b" at bounding box center [95, 194] width 85 height 5
type input "**********"
type input "***"
type input "*"
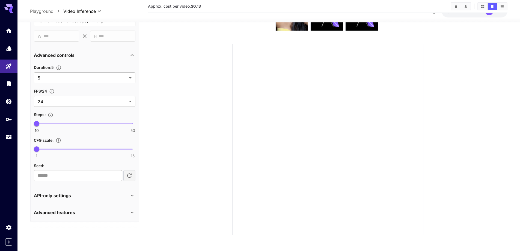
scroll to position [46, 0]
click at [102, 208] on div "Advanced features" at bounding box center [81, 211] width 95 height 7
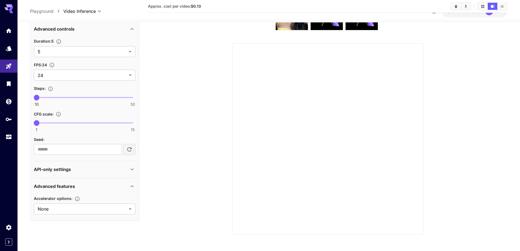
click at [104, 190] on div "Advanced features" at bounding box center [84, 186] width 101 height 13
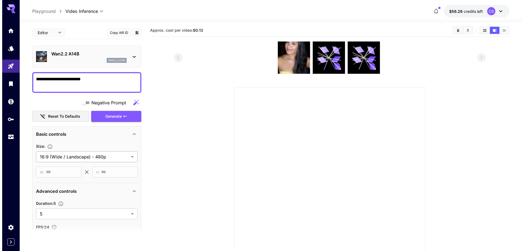
scroll to position [0, 0]
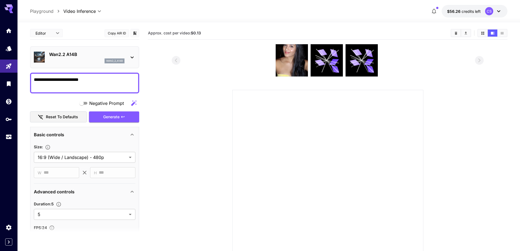
click at [131, 59] on icon at bounding box center [132, 57] width 7 height 7
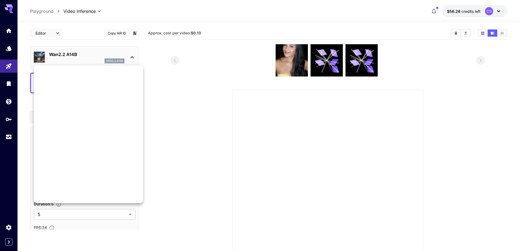
scroll to position [496, 0]
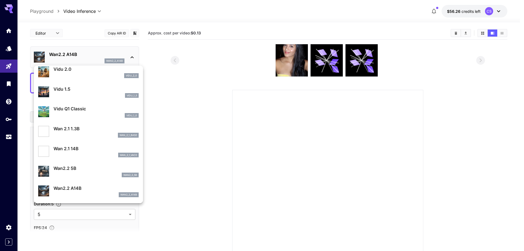
click at [172, 141] on div at bounding box center [262, 125] width 524 height 251
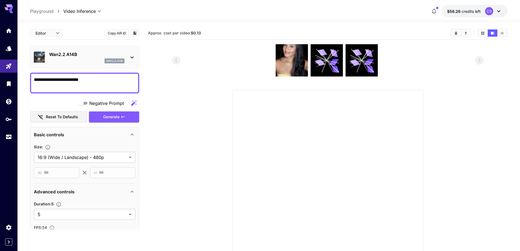
click at [128, 57] on div "Wan2.2 A14B wan2_2_a14b" at bounding box center [84, 57] width 101 height 17
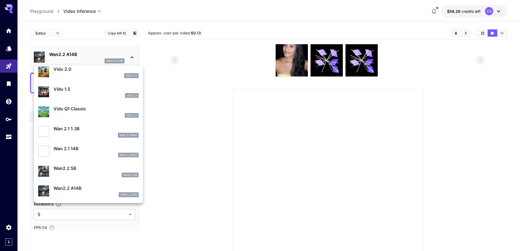
click at [103, 136] on div "wan_2_1_base" at bounding box center [95, 135] width 85 height 5
type input "**********"
type input "***"
type input "**"
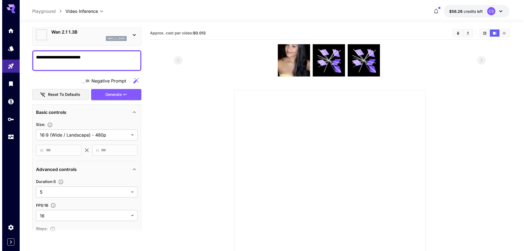
scroll to position [0, 0]
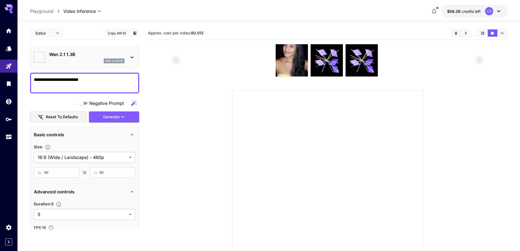
click at [107, 53] on p "Wan 2.1 1.3B" at bounding box center [86, 54] width 75 height 7
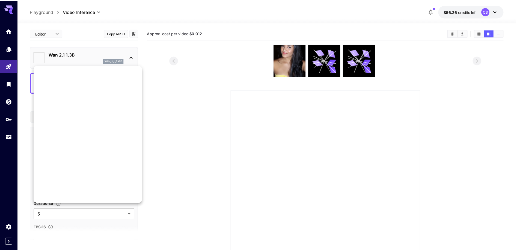
scroll to position [496, 0]
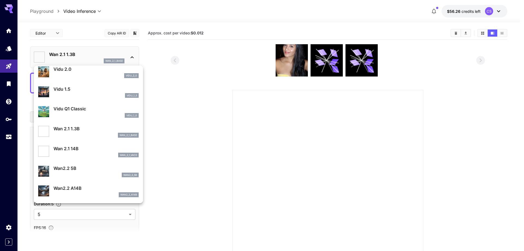
click at [97, 189] on p "Wan2.2 A14B" at bounding box center [95, 188] width 85 height 7
type input "**********"
type input "***"
type input "**"
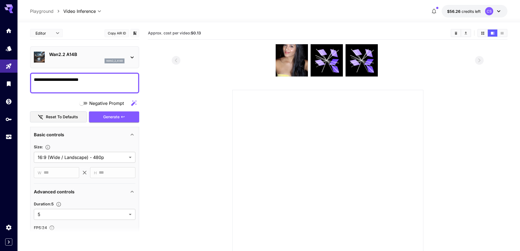
drag, startPoint x: 112, startPoint y: 84, endPoint x: 24, endPoint y: 83, distance: 88.4
click at [24, 83] on section "**********" at bounding box center [268, 159] width 502 height 275
type textarea "**********"
click at [118, 118] on div "Generate" at bounding box center [114, 116] width 50 height 11
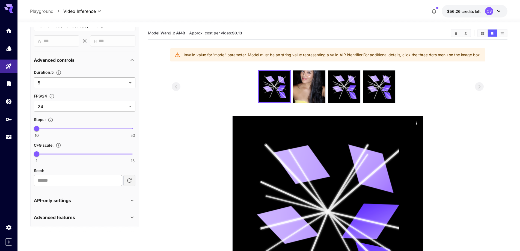
scroll to position [0, 0]
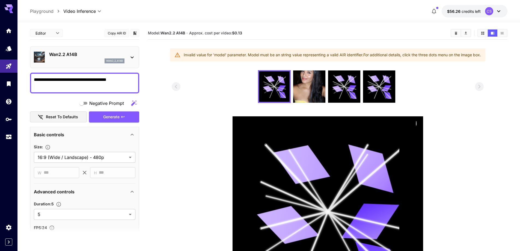
click at [132, 57] on icon at bounding box center [132, 57] width 7 height 7
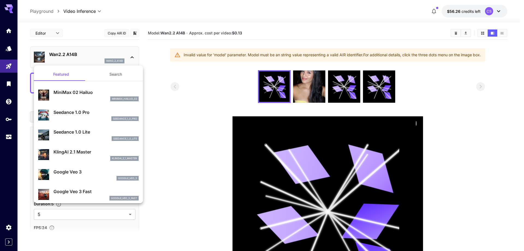
click at [132, 57] on div at bounding box center [262, 125] width 524 height 251
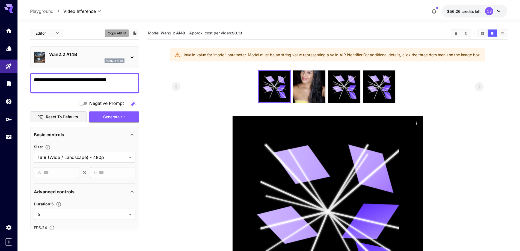
click at [125, 34] on button "Copy AIR ID" at bounding box center [116, 33] width 25 height 8
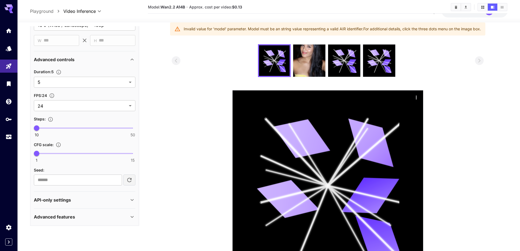
scroll to position [27, 0]
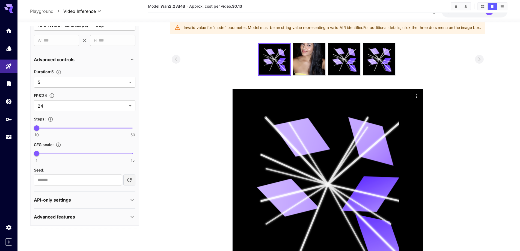
click at [108, 195] on div "API-only settings" at bounding box center [84, 199] width 101 height 13
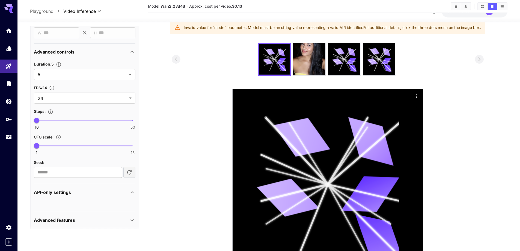
scroll to position [142, 0]
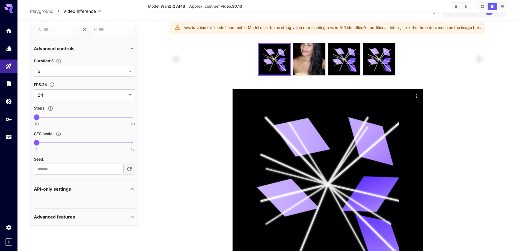
click at [129, 213] on div "Advanced features" at bounding box center [84, 216] width 101 height 13
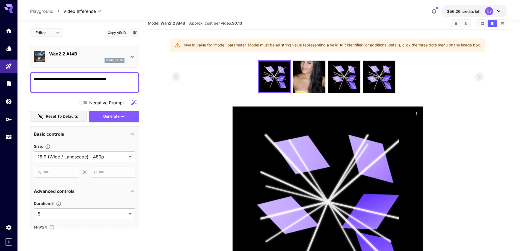
scroll to position [0, 0]
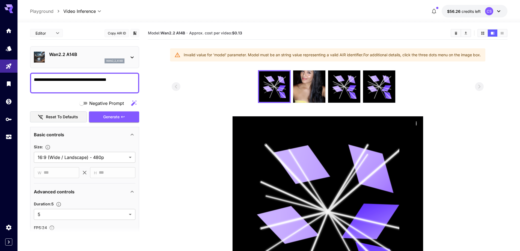
click at [499, 11] on icon at bounding box center [498, 11] width 7 height 7
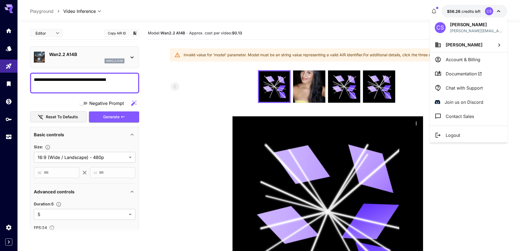
click at [486, 162] on div at bounding box center [262, 125] width 524 height 251
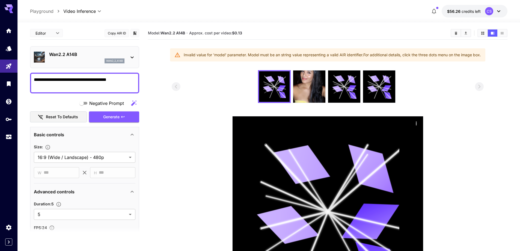
click at [136, 55] on div "Wan2.2 A14B wan2_2_a14b" at bounding box center [84, 57] width 109 height 22
click at [134, 55] on icon at bounding box center [132, 57] width 7 height 7
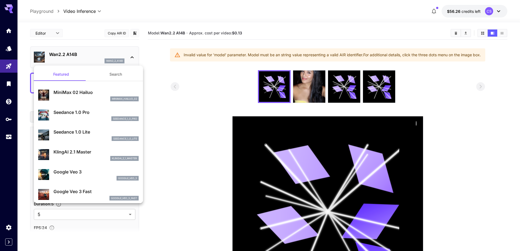
click at [195, 106] on div at bounding box center [262, 125] width 524 height 251
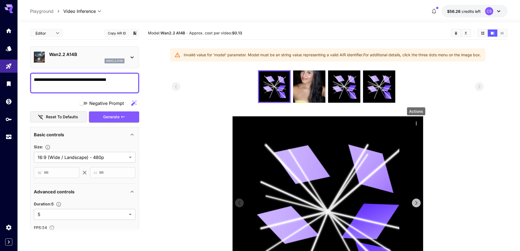
click at [417, 122] on icon "Actions" at bounding box center [415, 123] width 5 height 5
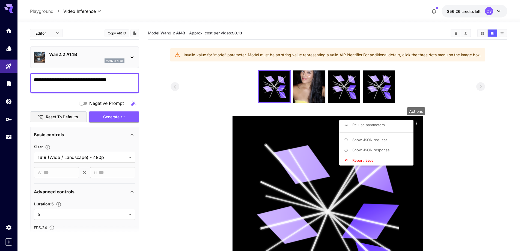
click at [213, 81] on div at bounding box center [262, 125] width 524 height 251
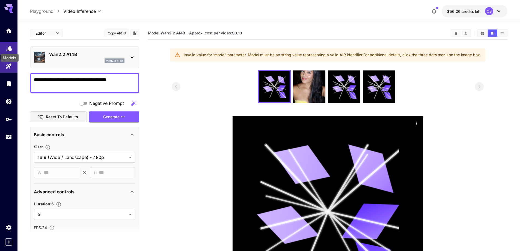
click at [11, 49] on icon "Models" at bounding box center [9, 46] width 6 height 5
